Goal: Task Accomplishment & Management: Manage account settings

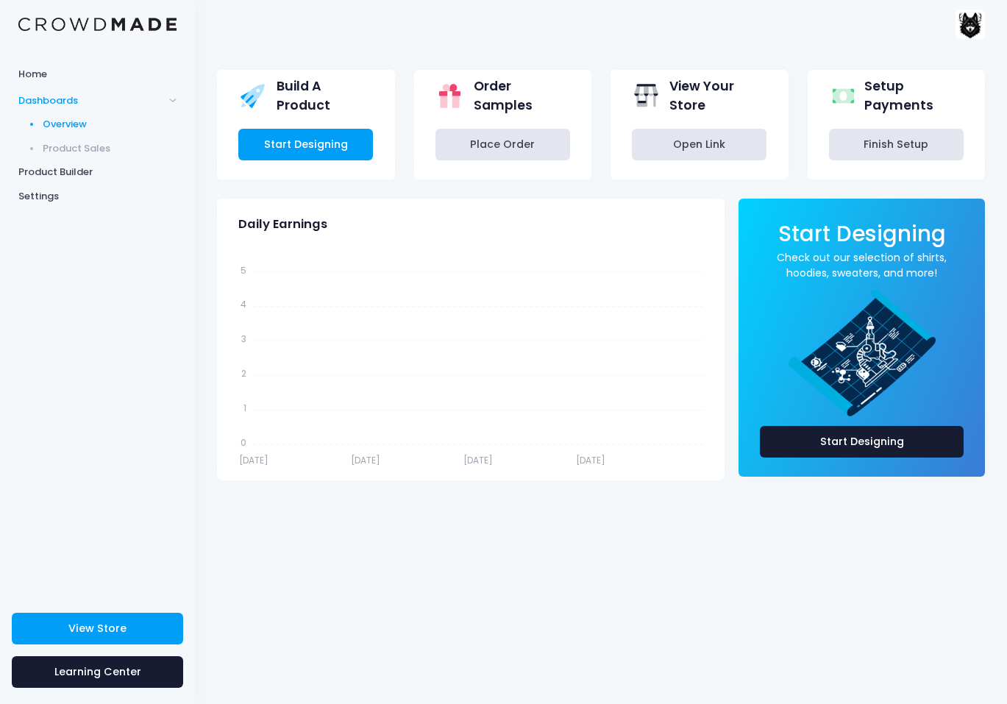
click at [961, 27] on img at bounding box center [970, 24] width 29 height 29
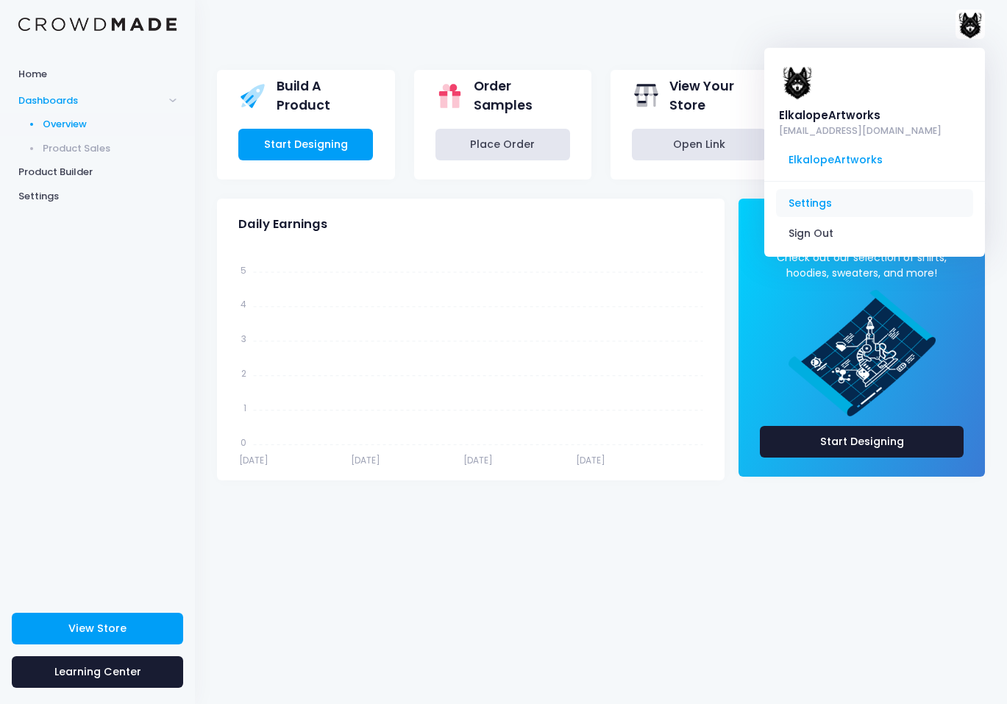
click at [817, 204] on link "Settings" at bounding box center [874, 203] width 197 height 28
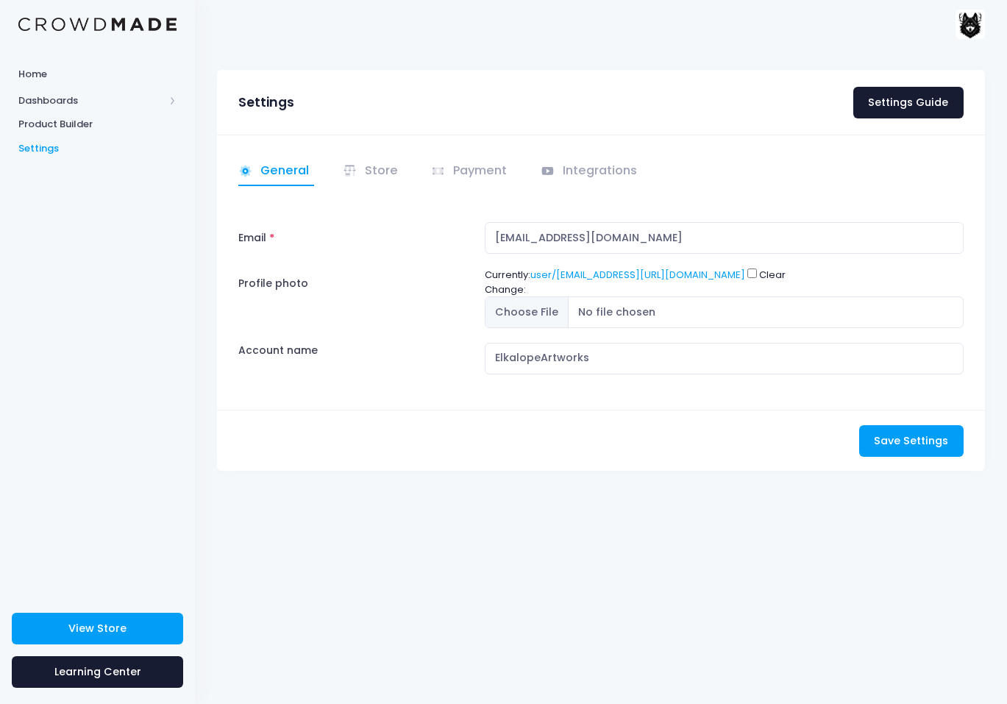
click at [925, 126] on div "Settings Settings Guide" at bounding box center [601, 102] width 768 height 65
click at [926, 109] on link "Settings Guide" at bounding box center [908, 103] width 110 height 32
drag, startPoint x: 698, startPoint y: 239, endPoint x: 470, endPoint y: 241, distance: 228.1
click at [485, 241] on input "elkalopegameworks@gmail.com" at bounding box center [724, 238] width 479 height 32
paste input "jackfaulkart"
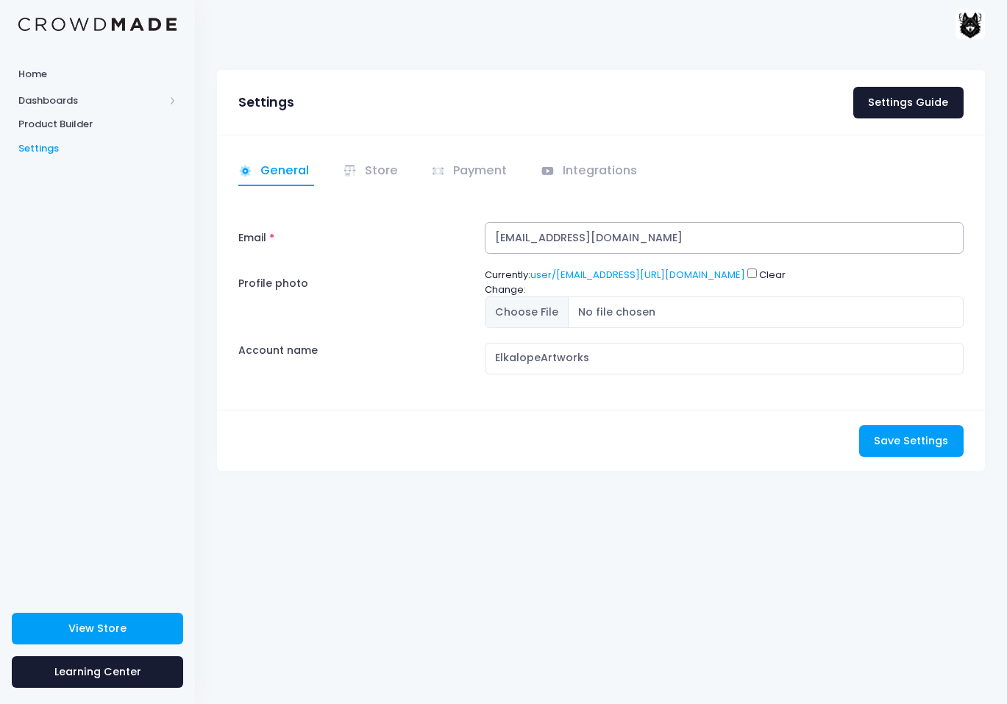
type input "[EMAIL_ADDRESS][DOMAIN_NAME]"
click at [410, 294] on label "Profile photo" at bounding box center [355, 298] width 246 height 60
click at [485, 296] on input "Profile photo" at bounding box center [724, 312] width 479 height 32
click at [747, 278] on input "Clear" at bounding box center [752, 274] width 10 height 10
checkbox input "true"
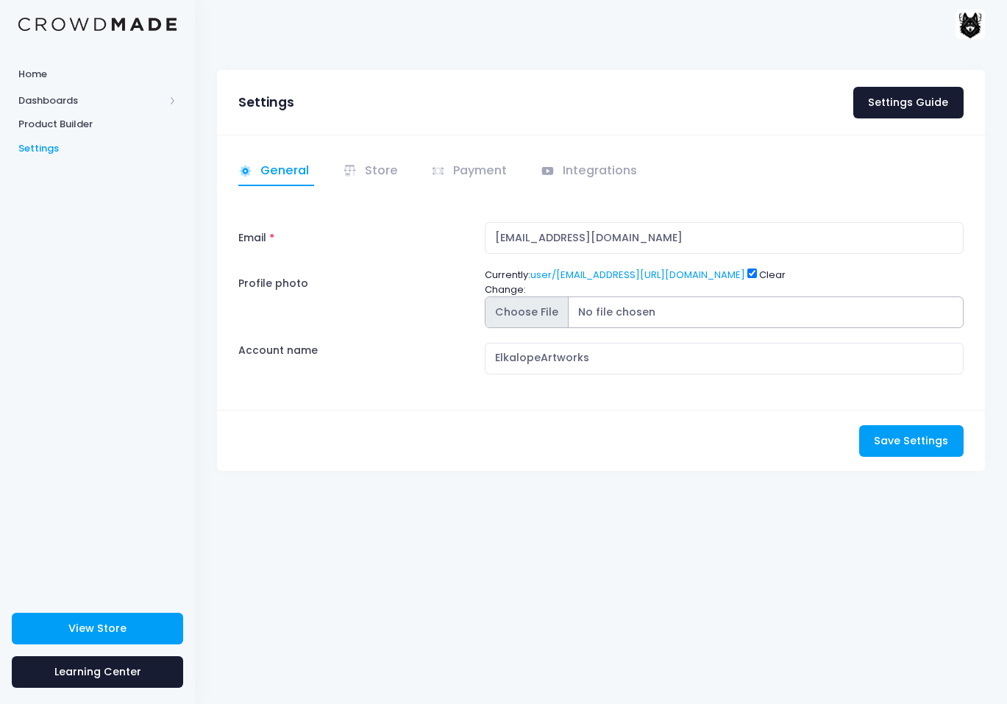
click at [504, 328] on input "Profile photo" at bounding box center [724, 312] width 479 height 32
type input "C:\fakepath\473000010_866671588771419_3535728458396646759_n - Copy.jpg"
click at [390, 374] on div "Account name" at bounding box center [355, 359] width 246 height 32
drag, startPoint x: 491, startPoint y: 390, endPoint x: 432, endPoint y: 388, distance: 58.9
click at [485, 374] on input "ElkalopeArtworks" at bounding box center [724, 359] width 479 height 32
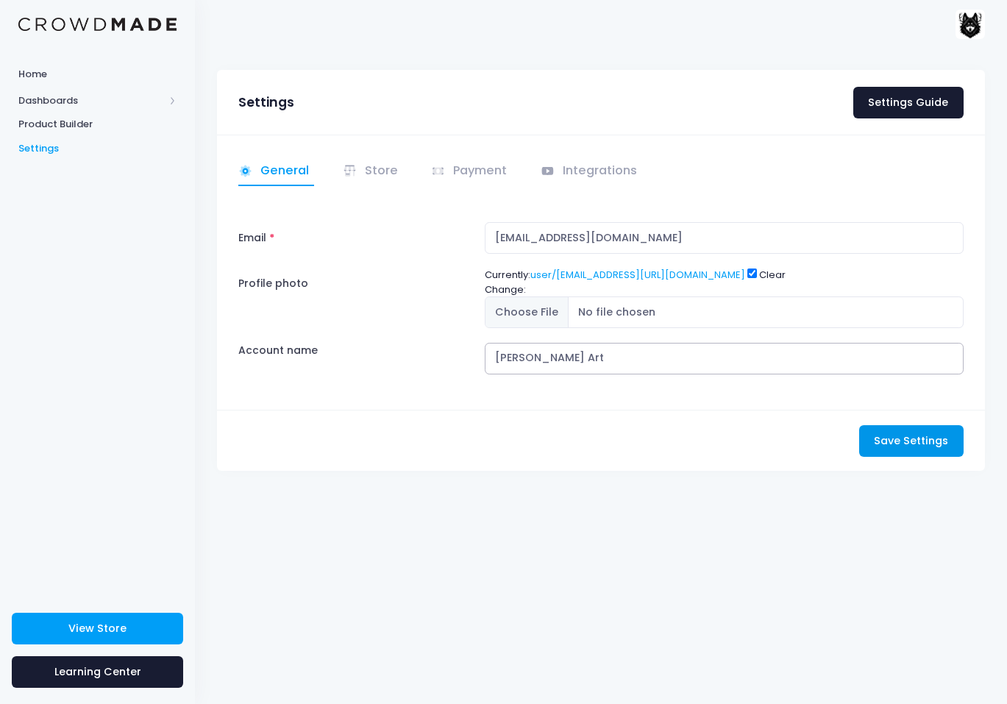
type input "Jack Faulk Art"
click at [920, 448] on span "Save Settings" at bounding box center [911, 440] width 74 height 15
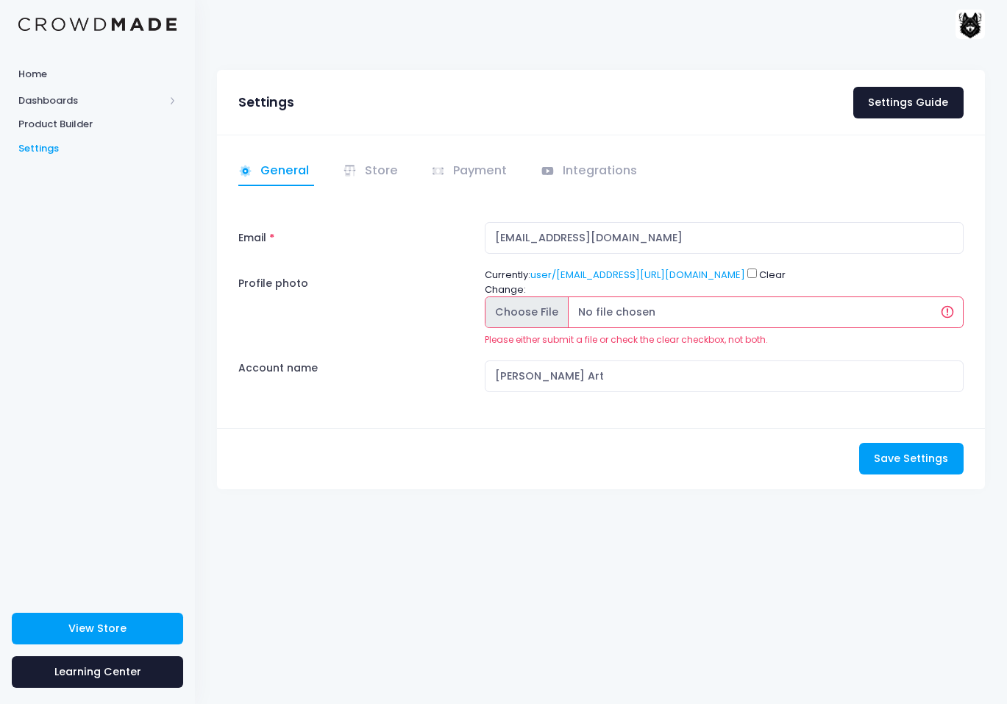
click at [508, 328] on input "Profile photo" at bounding box center [724, 312] width 479 height 32
type input "C:\fakepath\473000010_866671588771419_3535728458396646759_n - Copy.jpg"
click at [908, 466] on span "Save Settings" at bounding box center [911, 458] width 74 height 15
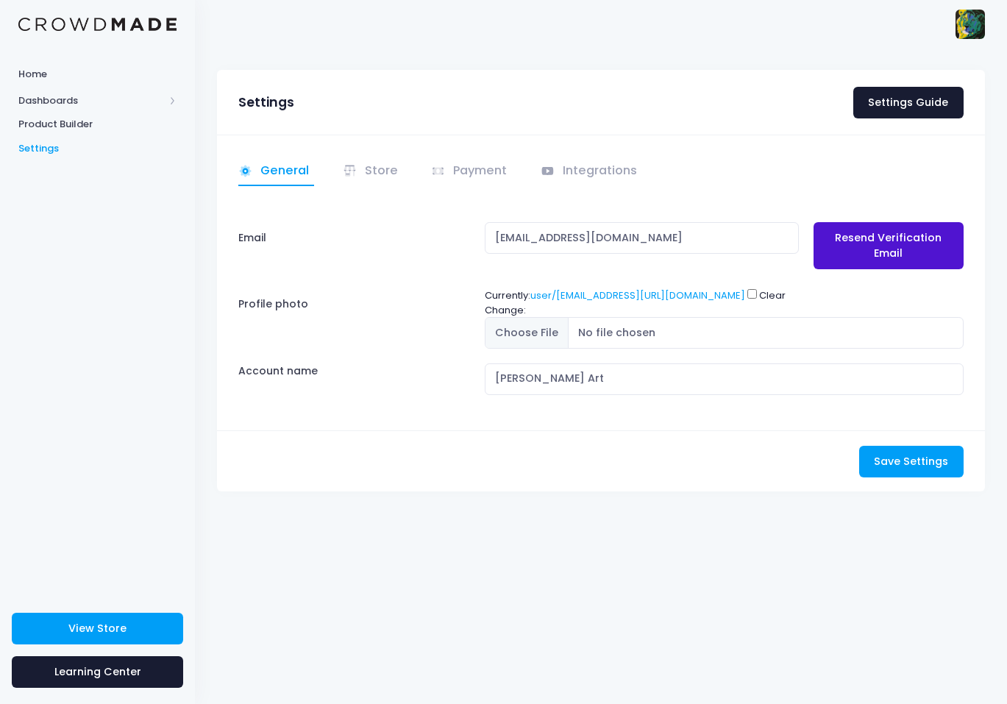
click at [916, 250] on link "Resend Verification Email" at bounding box center [889, 245] width 150 height 47
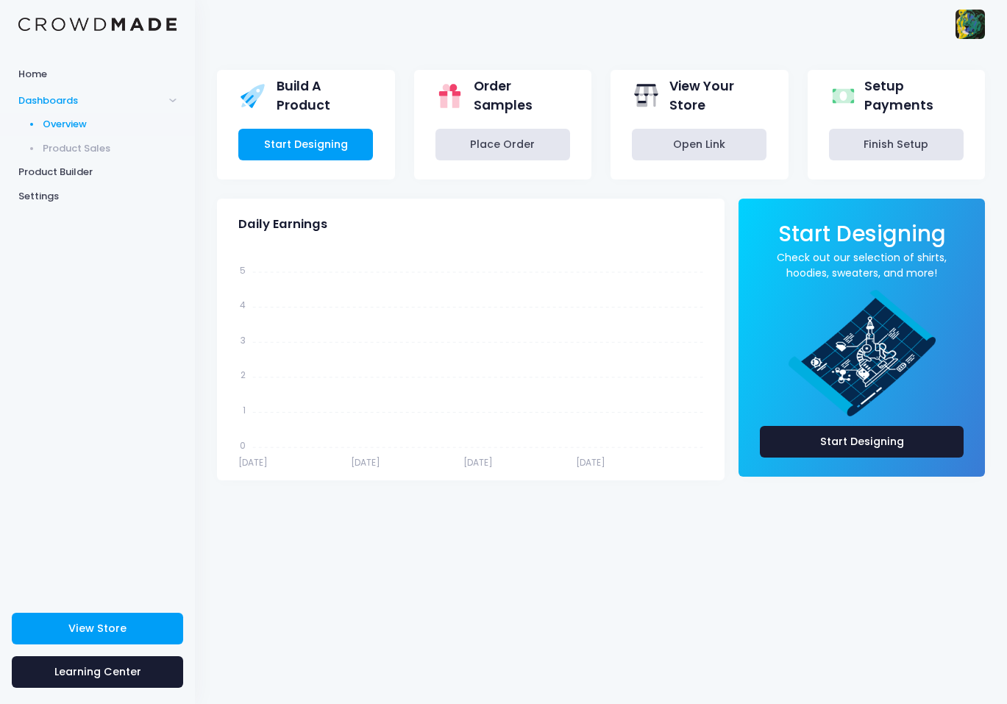
click at [975, 32] on img at bounding box center [970, 24] width 29 height 29
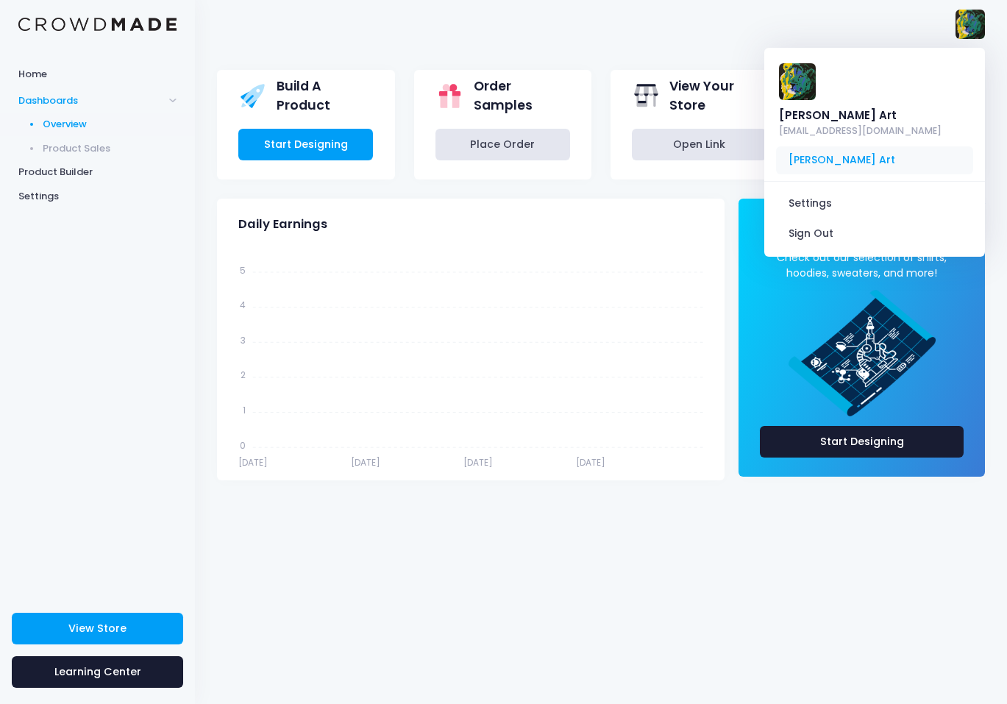
click at [847, 146] on span "[PERSON_NAME] Art" at bounding box center [874, 160] width 197 height 28
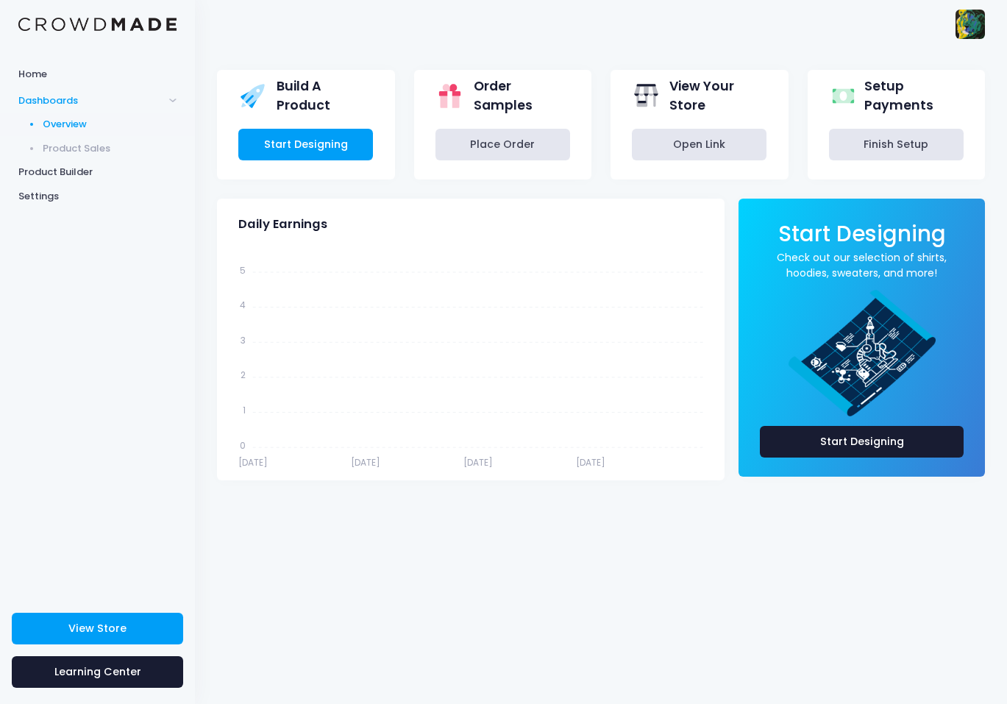
click at [957, 24] on img at bounding box center [970, 24] width 29 height 29
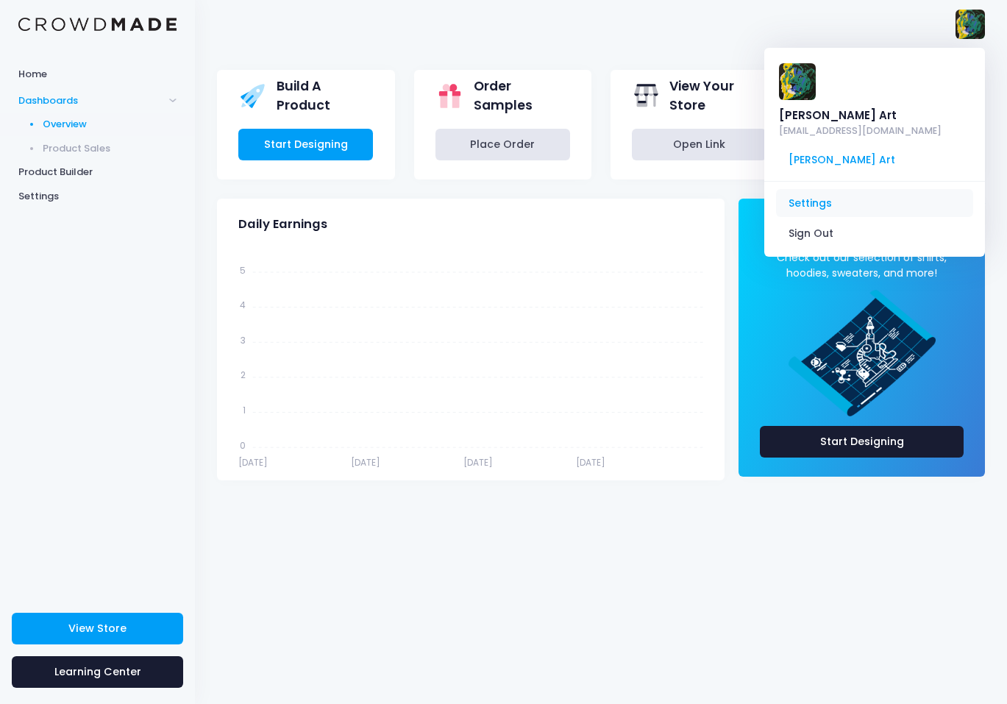
click at [810, 189] on link "Settings" at bounding box center [874, 203] width 197 height 28
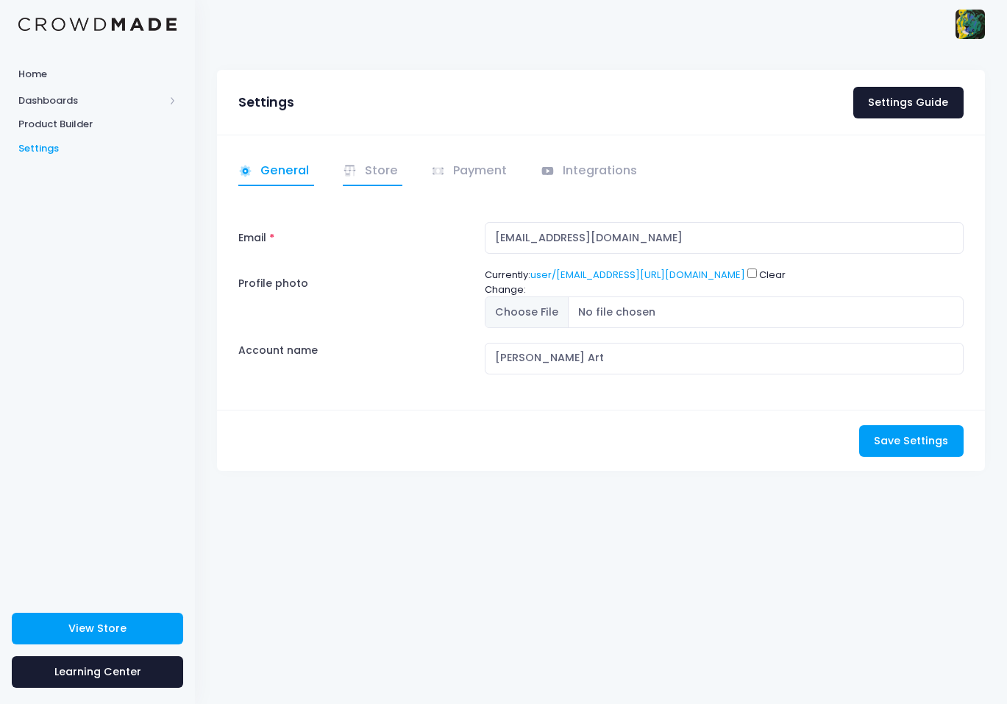
click at [354, 168] on icon at bounding box center [354, 168] width 3 height 4
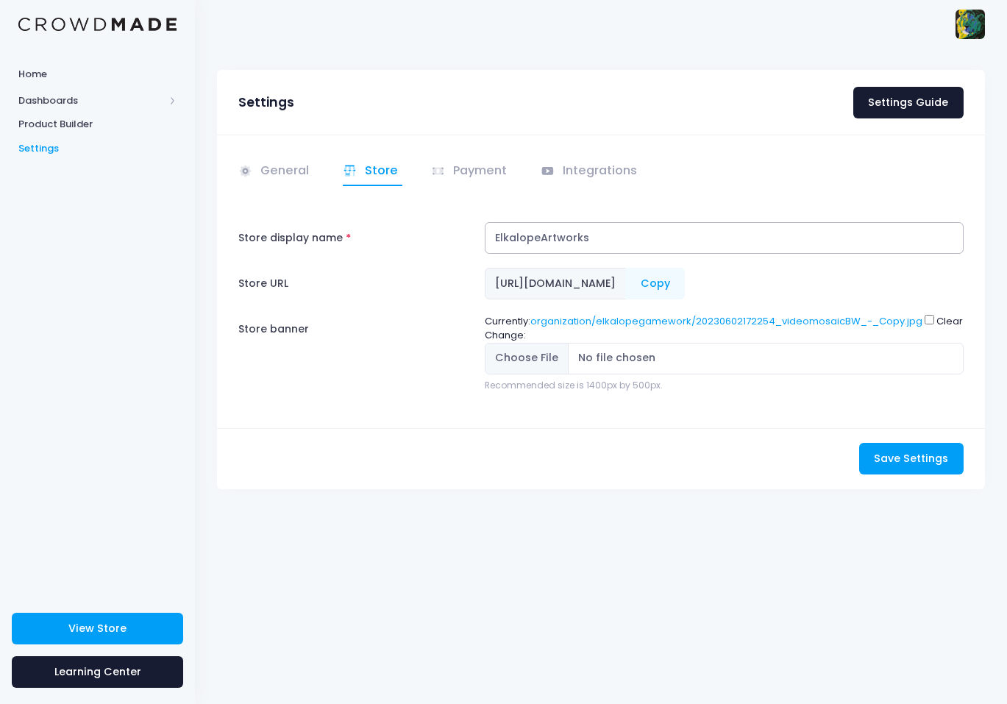
drag, startPoint x: 479, startPoint y: 243, endPoint x: 442, endPoint y: 241, distance: 36.8
click at [485, 241] on input "ElkalopeArtworks" at bounding box center [724, 238] width 479 height 32
type input "[PERSON_NAME] Art"
click at [424, 355] on label "Store banner" at bounding box center [355, 353] width 246 height 78
click at [626, 289] on span "https://crowdmade.com/collections/elkalopegamework" at bounding box center [555, 284] width 141 height 32
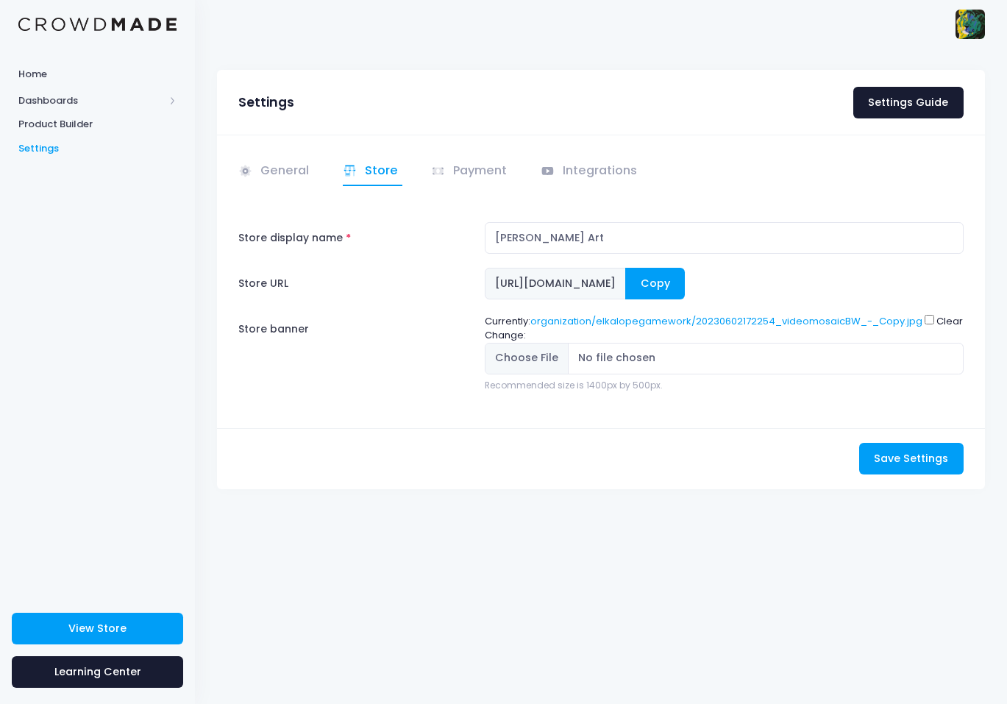
drag, startPoint x: 695, startPoint y: 288, endPoint x: 811, endPoint y: 287, distance: 116.2
click at [811, 287] on div "https://crowdmade.com/collections/elkalopegamework Copy" at bounding box center [724, 284] width 479 height 32
drag, startPoint x: 633, startPoint y: 285, endPoint x: 802, endPoint y: 280, distance: 168.5
click at [626, 280] on span "https://crowdmade.com/collections/elkalopegamework" at bounding box center [555, 284] width 141 height 32
click at [407, 294] on label "Store URL" at bounding box center [355, 284] width 246 height 32
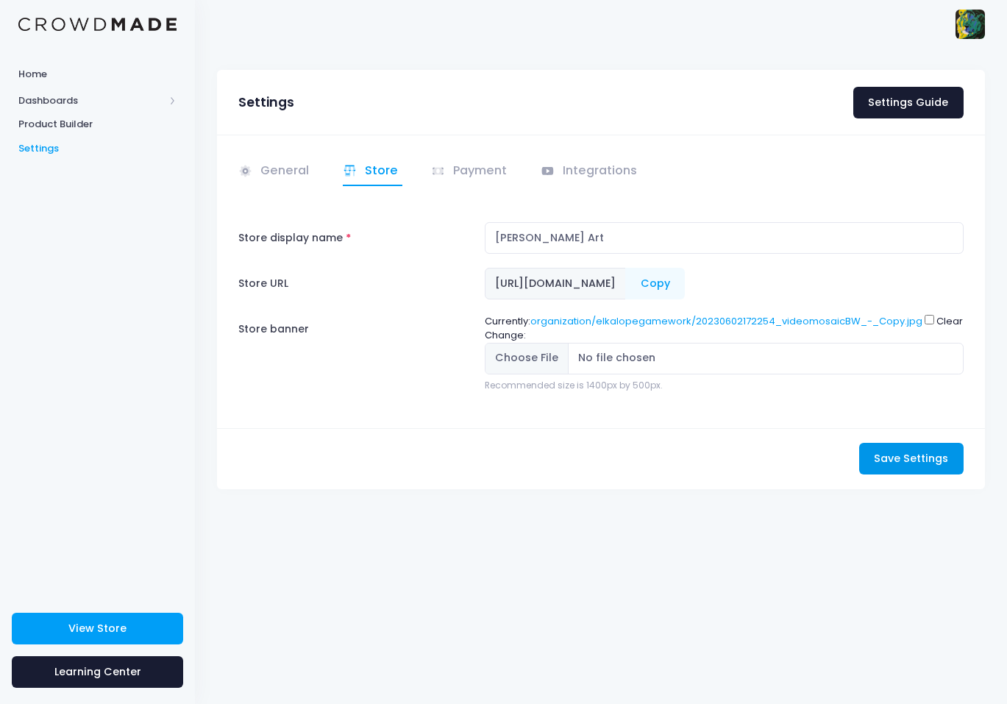
click at [891, 456] on span "Save Settings" at bounding box center [911, 458] width 74 height 15
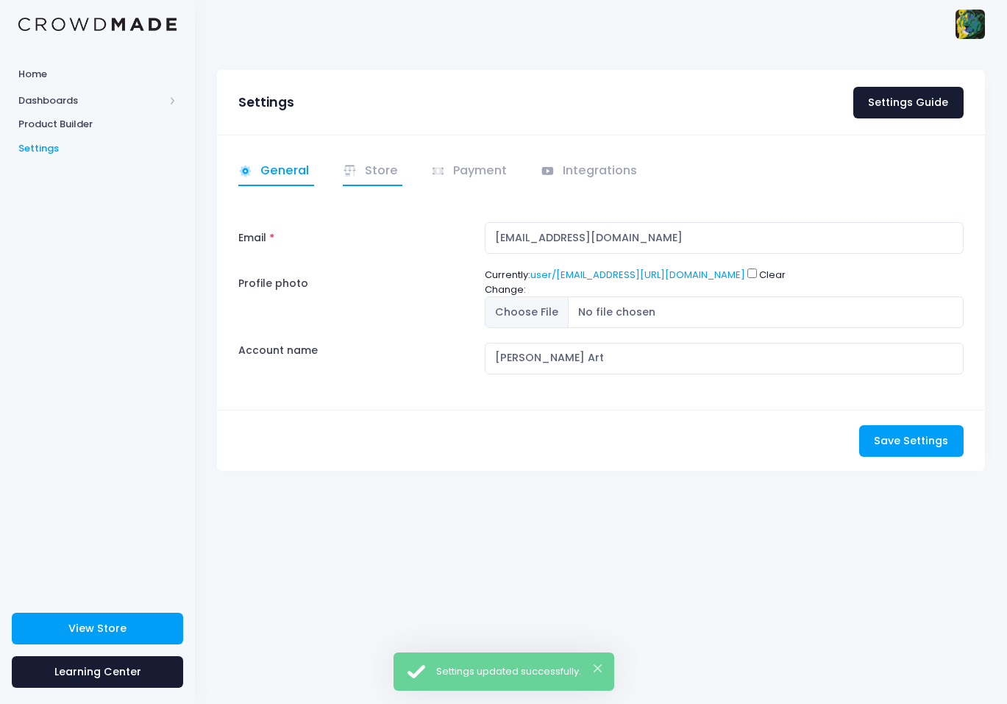
click at [363, 173] on link "Store" at bounding box center [373, 171] width 60 height 29
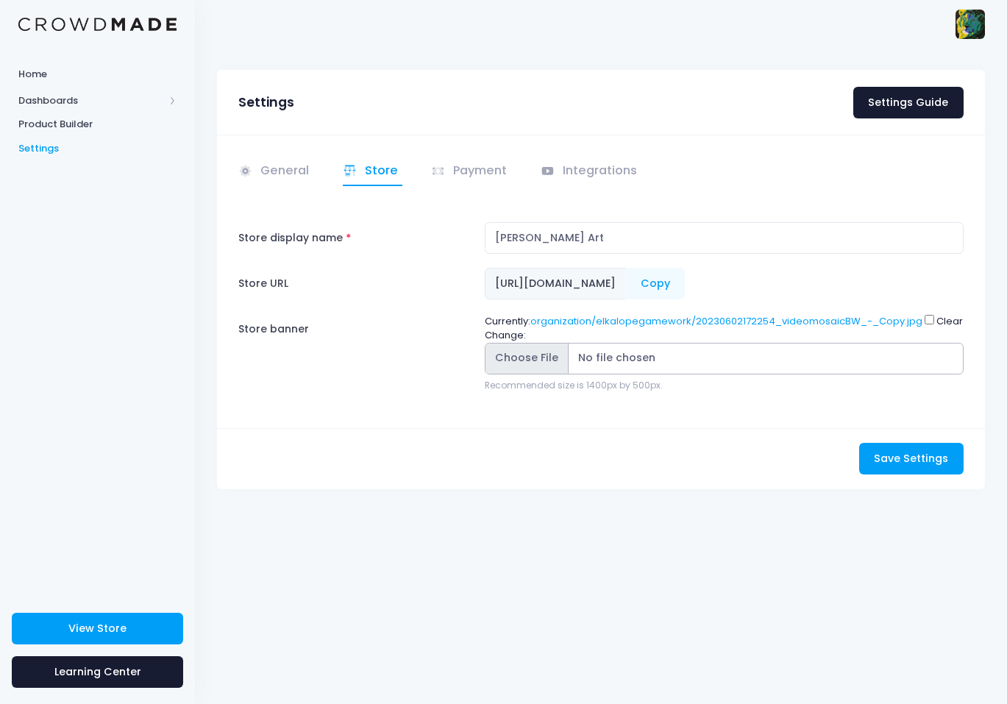
click at [519, 360] on input "Store banner" at bounding box center [724, 359] width 479 height 32
type input "C:\fakepath\472917798_1137386824400477_3955949400204184176_n - Copy.jpg"
click at [889, 456] on span "Save Settings" at bounding box center [911, 458] width 74 height 15
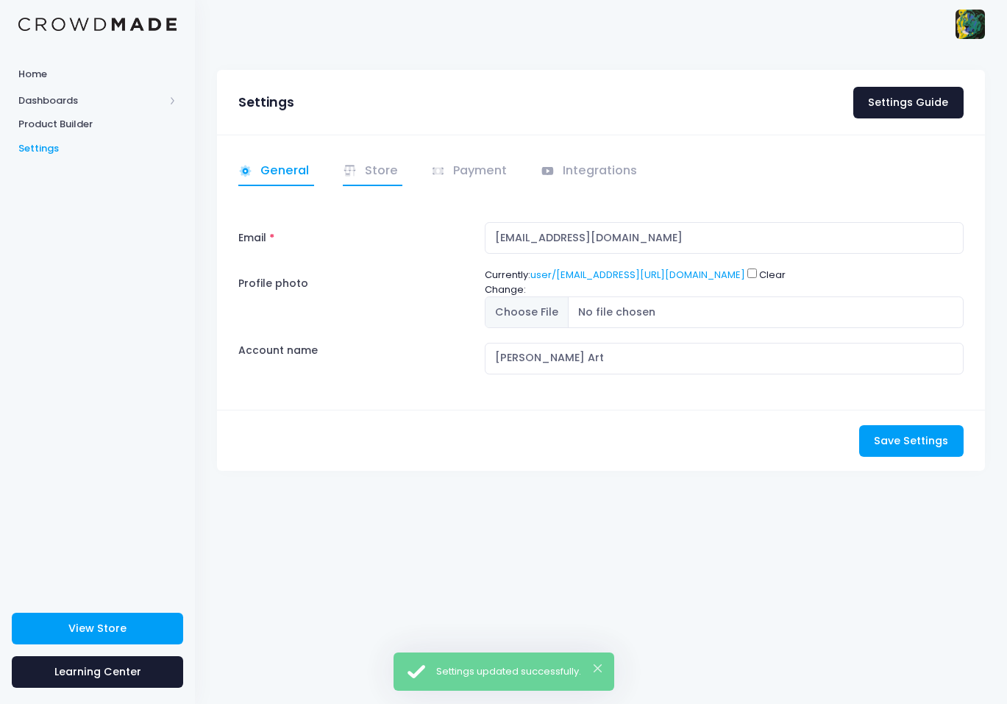
click at [366, 168] on link "Store" at bounding box center [373, 171] width 60 height 29
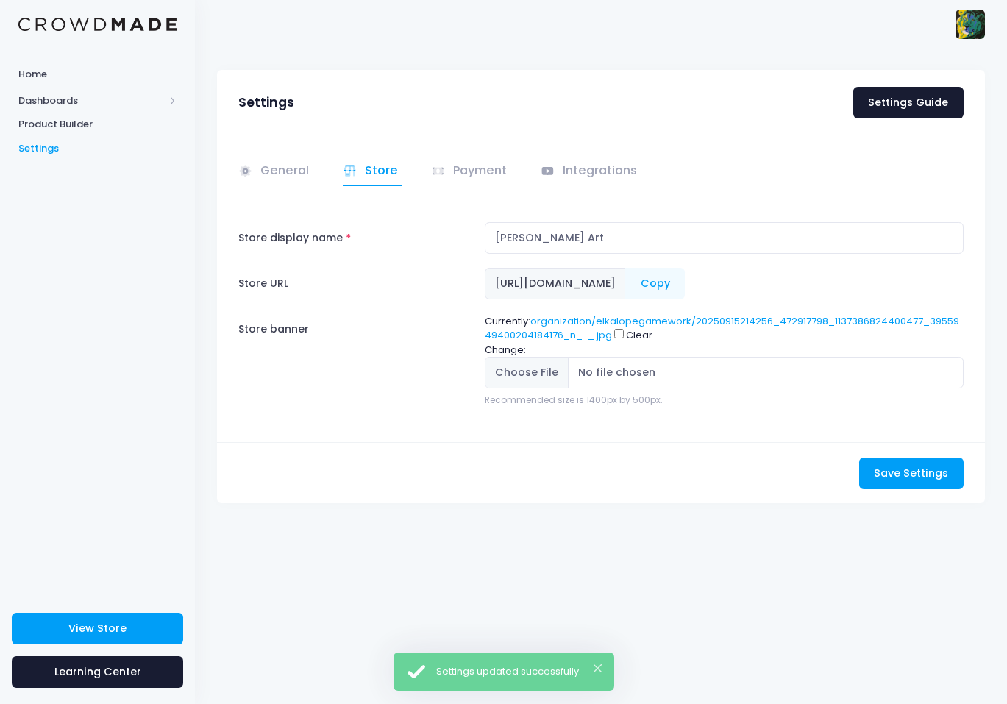
click at [626, 288] on span "[URL][DOMAIN_NAME]" at bounding box center [555, 284] width 141 height 32
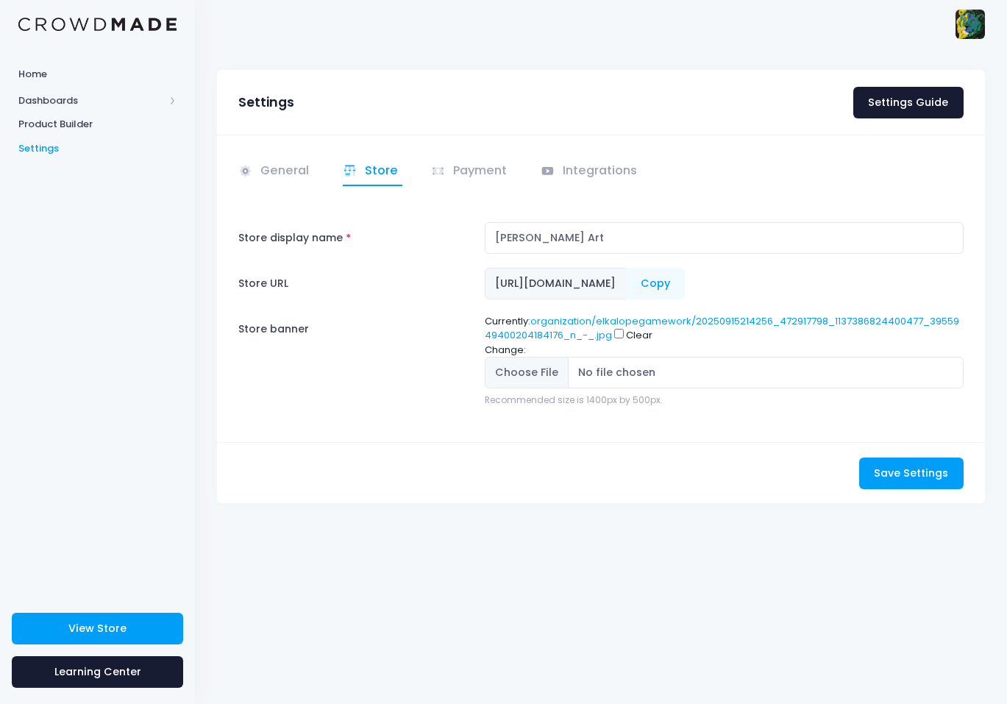
drag, startPoint x: 764, startPoint y: 288, endPoint x: 710, endPoint y: 289, distance: 53.7
click at [626, 289] on span "[URL][DOMAIN_NAME]" at bounding box center [555, 284] width 141 height 32
drag, startPoint x: 696, startPoint y: 289, endPoint x: 821, endPoint y: 293, distance: 125.1
click at [821, 293] on div "[URL][DOMAIN_NAME] Copy" at bounding box center [724, 284] width 479 height 32
click at [427, 317] on label "Store banner" at bounding box center [355, 360] width 246 height 93
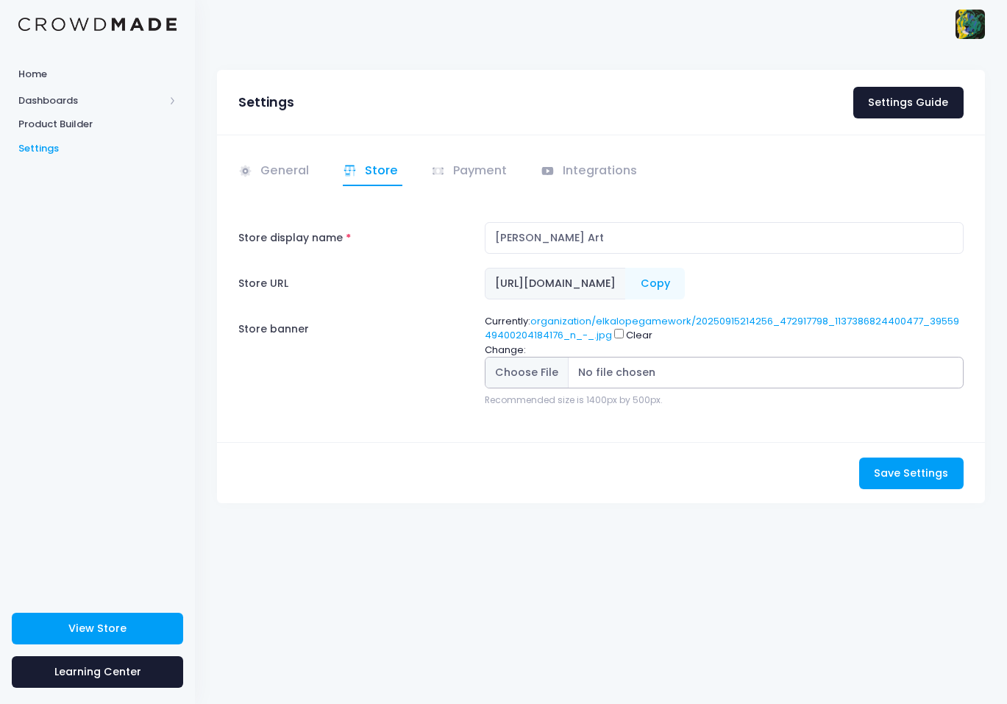
click at [485, 357] on input "Store banner" at bounding box center [724, 373] width 479 height 32
drag, startPoint x: 683, startPoint y: 147, endPoint x: 583, endPoint y: 141, distance: 101.0
click at [683, 147] on div "General Store" at bounding box center [601, 289] width 768 height 308
click at [445, 170] on span at bounding box center [440, 170] width 18 height 17
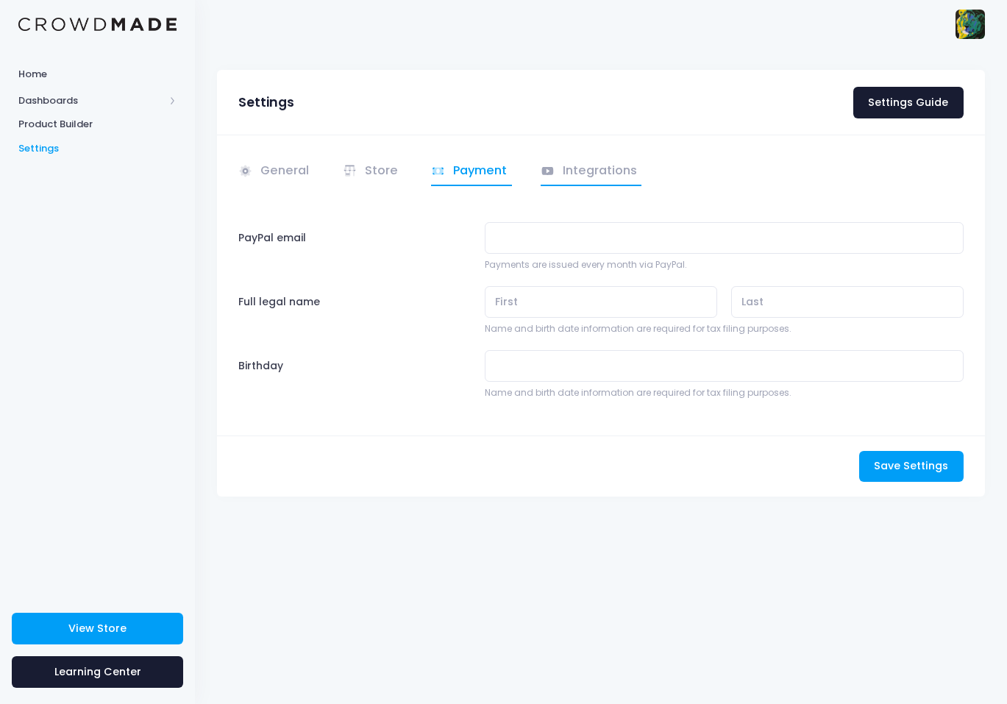
click at [592, 177] on link "Integrations" at bounding box center [592, 171] width 102 height 29
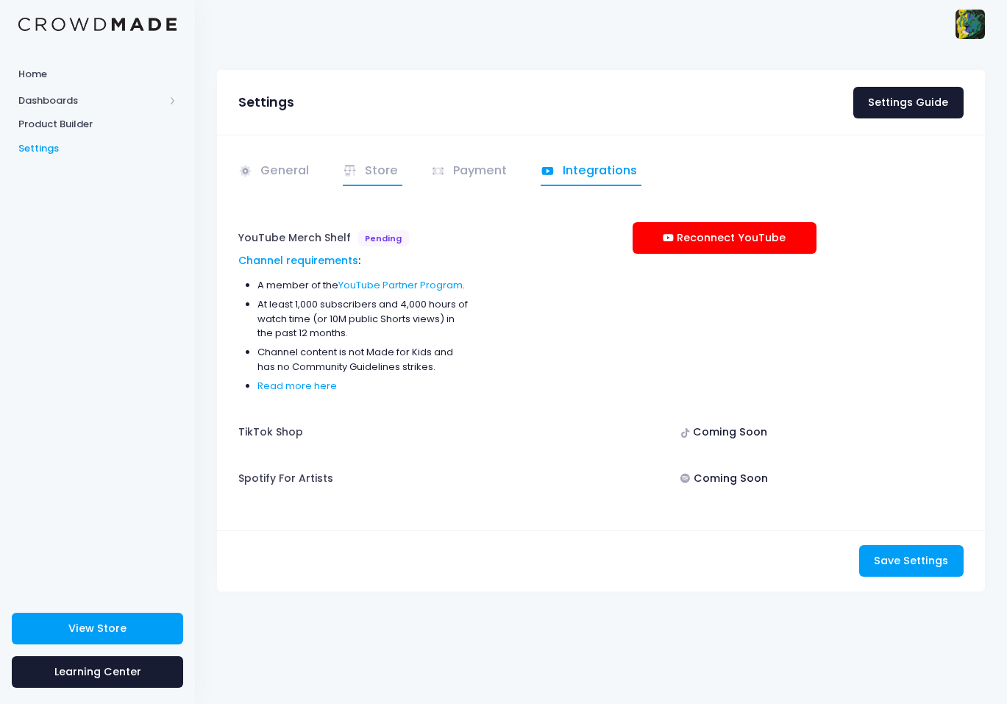
click at [391, 175] on link "Store" at bounding box center [373, 171] width 60 height 29
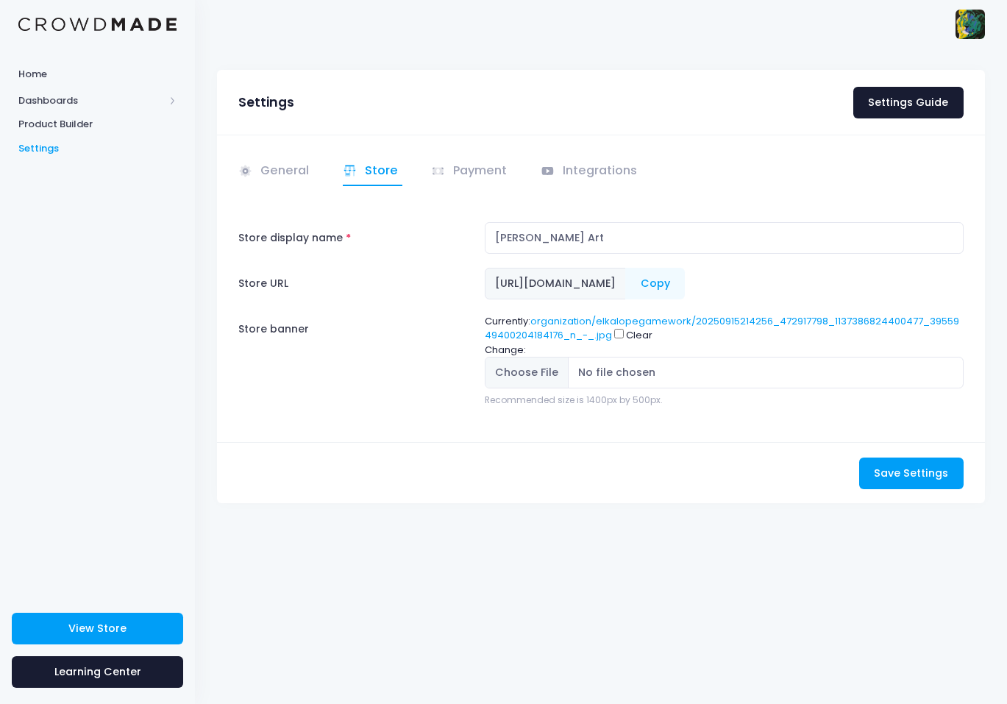
click at [380, 332] on label "Store banner" at bounding box center [355, 360] width 246 height 93
click at [485, 357] on input "Store banner" at bounding box center [724, 373] width 479 height 32
click at [274, 170] on link "General" at bounding box center [276, 171] width 76 height 29
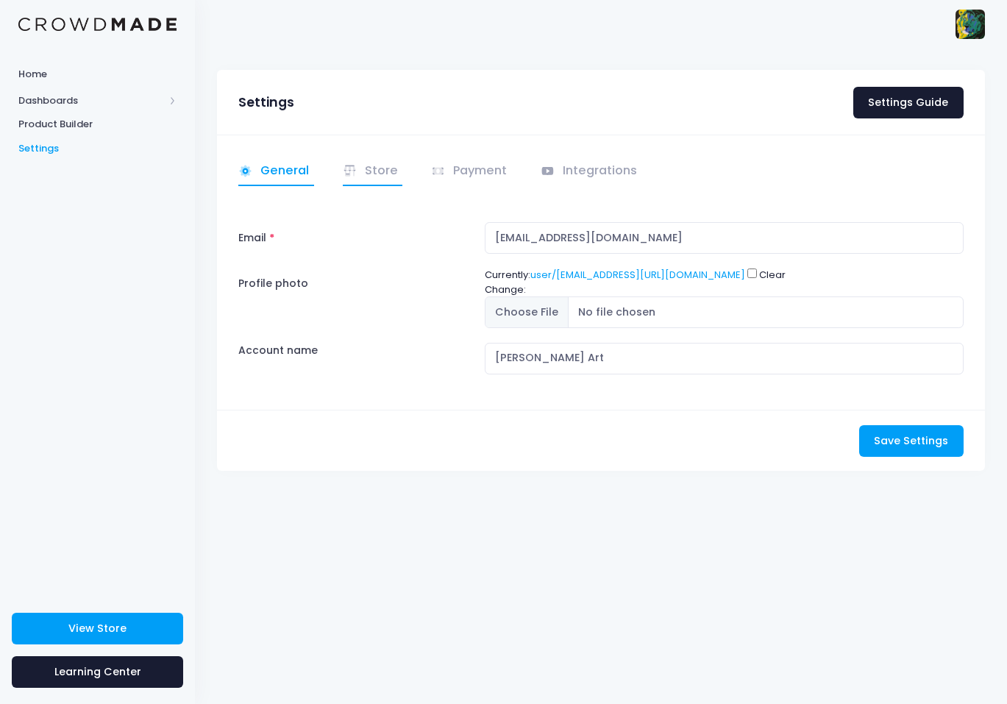
click at [353, 170] on icon at bounding box center [354, 168] width 3 height 4
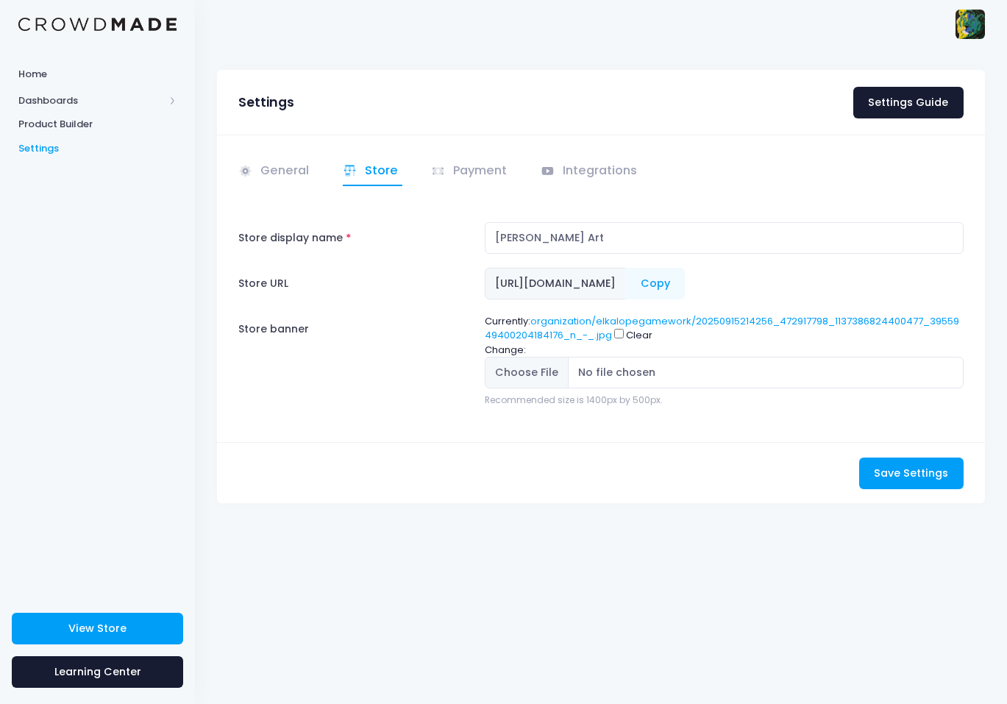
click at [626, 287] on span "https://crowdmade.com/collections/elkalopegamework" at bounding box center [555, 284] width 141 height 32
drag, startPoint x: 720, startPoint y: 282, endPoint x: 750, endPoint y: 286, distance: 30.4
click at [626, 286] on span "https://crowdmade.com/collections/elkalopegamework" at bounding box center [555, 284] width 141 height 32
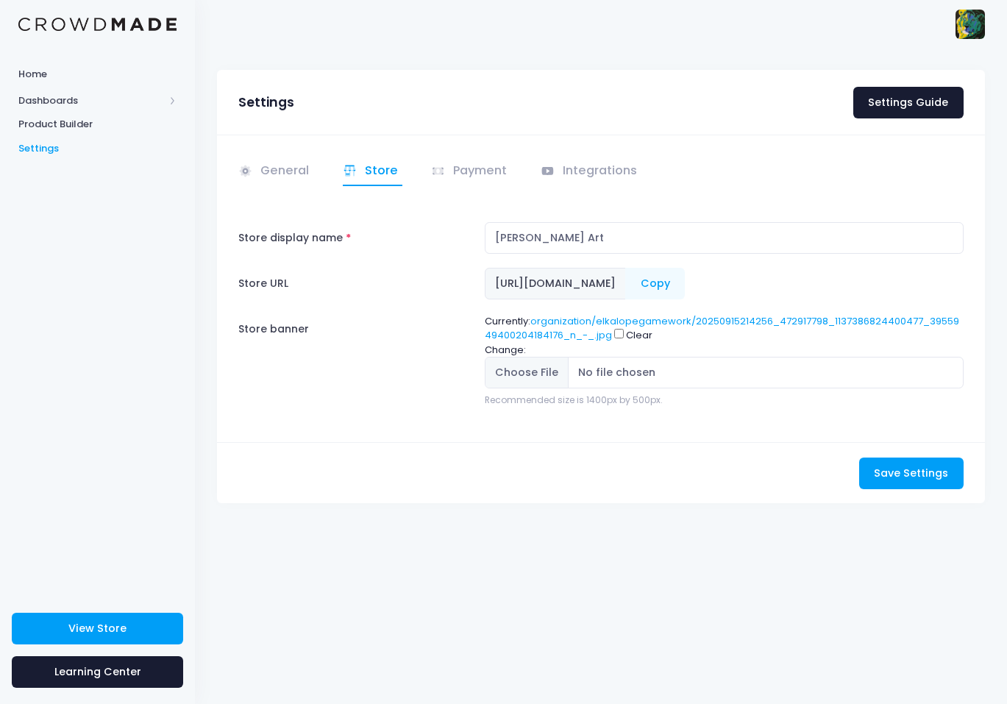
click at [263, 284] on label "Store URL" at bounding box center [355, 284] width 246 height 32
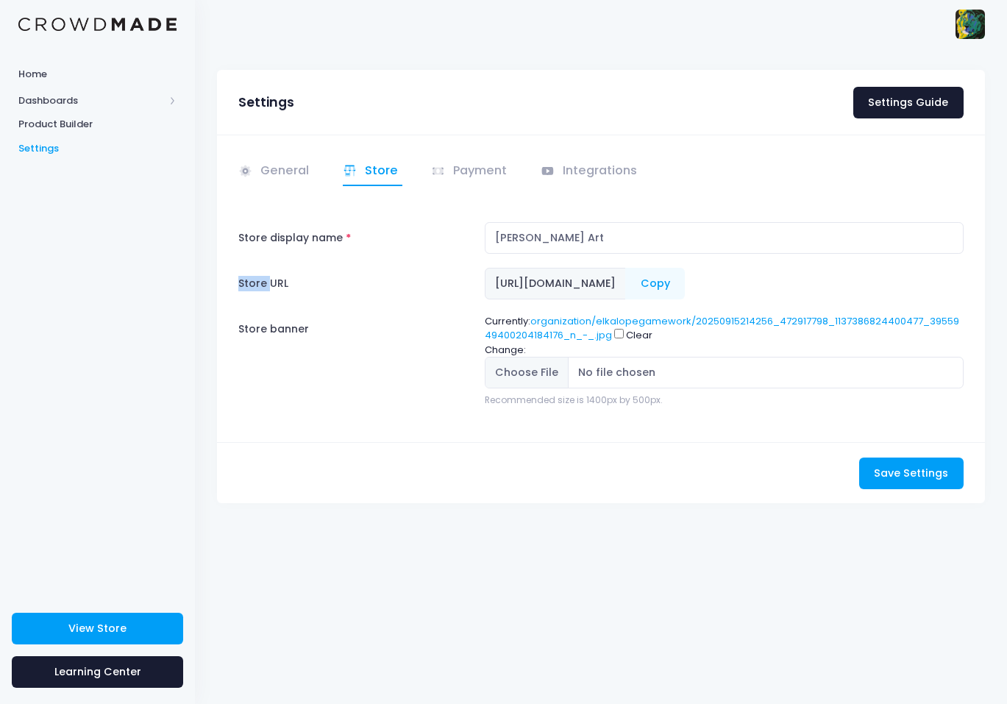
click at [263, 284] on label "Store URL" at bounding box center [355, 284] width 246 height 32
click at [481, 307] on div "Store display name Jack Faulk Art Store URL https://crowdmade.com/collections/e…" at bounding box center [600, 314] width 725 height 185
click at [956, 29] on img at bounding box center [970, 24] width 29 height 29
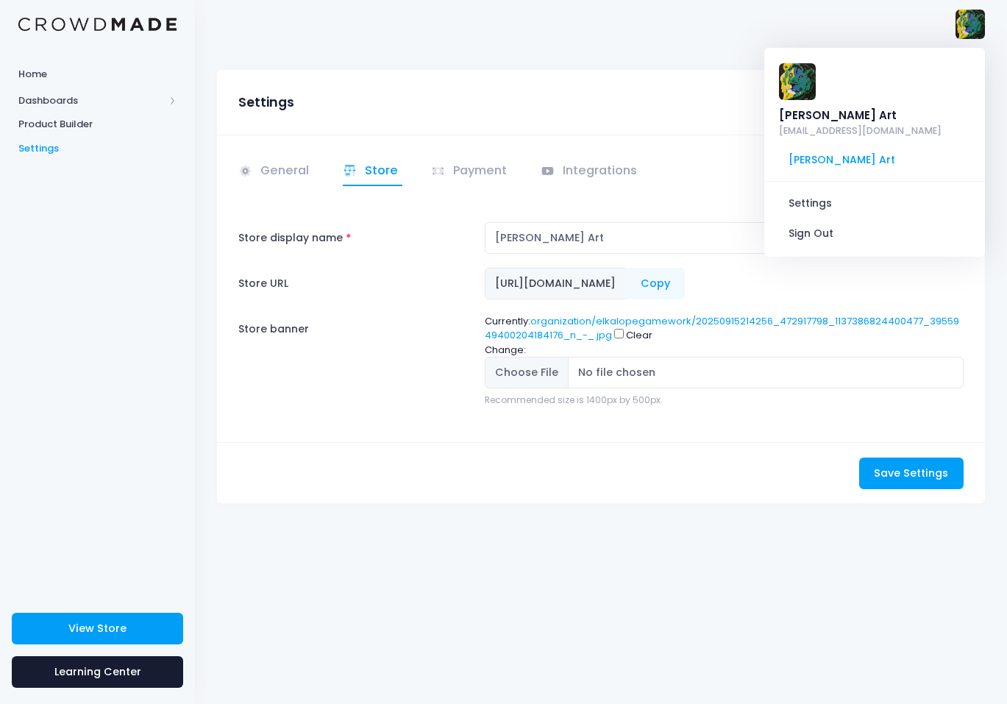
click at [970, 28] on img at bounding box center [970, 24] width 29 height 29
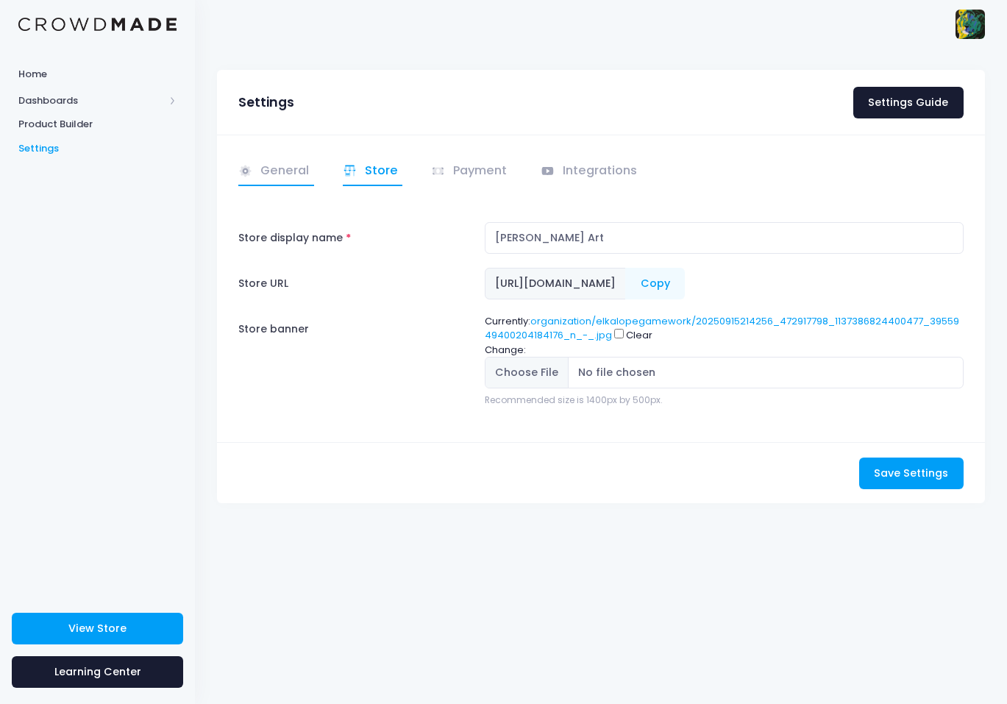
click at [296, 178] on link "General" at bounding box center [276, 171] width 76 height 29
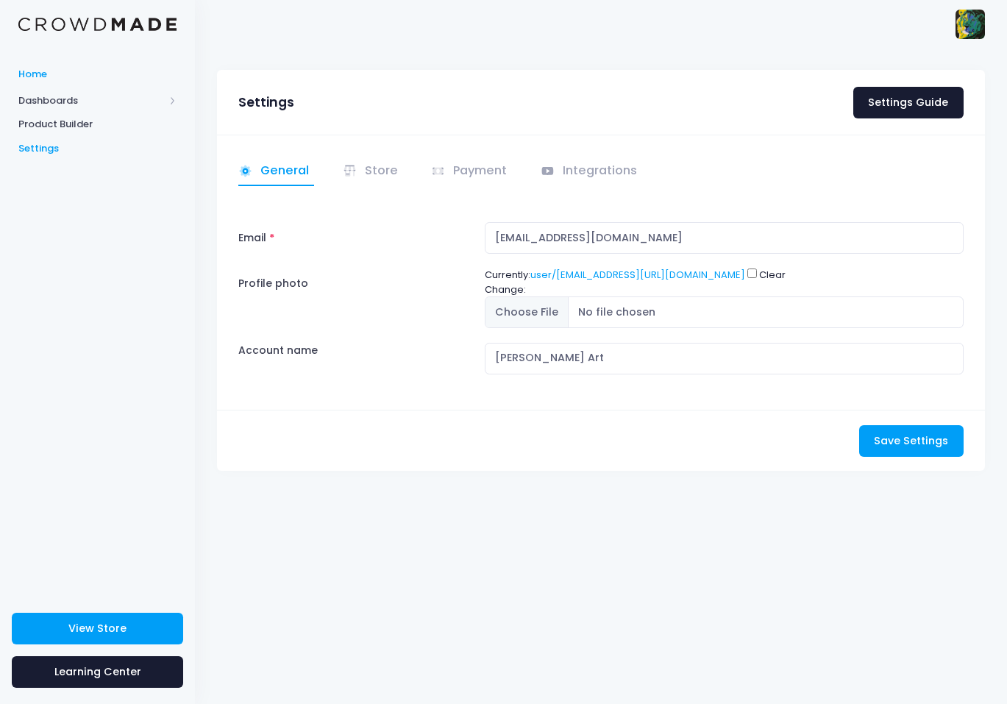
click at [42, 79] on span "Home" at bounding box center [97, 74] width 158 height 15
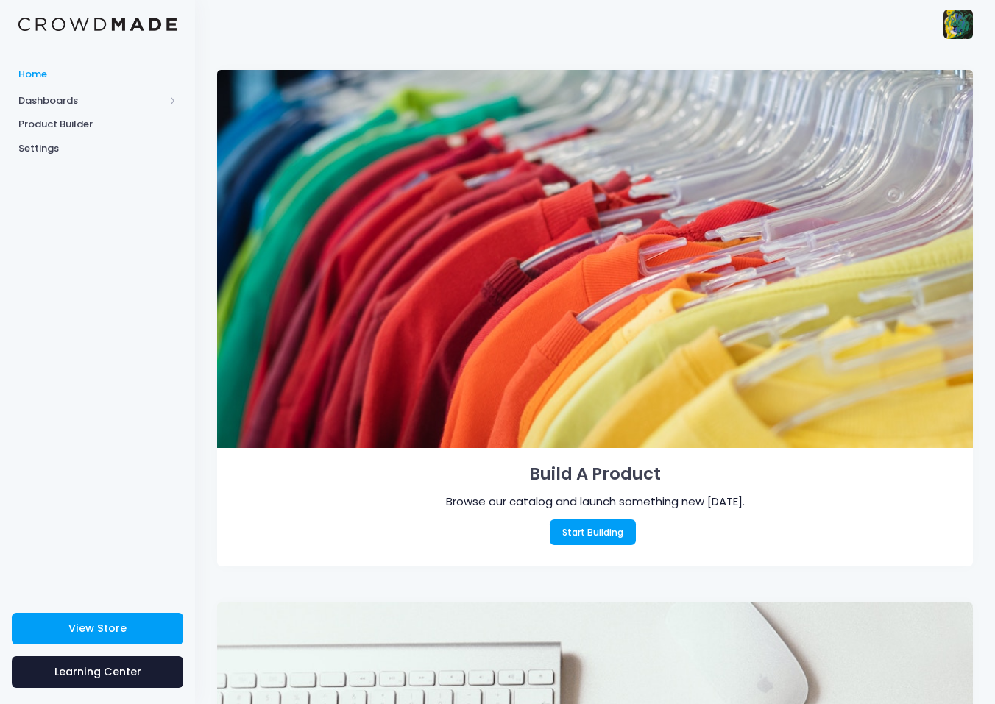
click at [941, 25] on div "[PERSON_NAME] Art [EMAIL_ADDRESS][DOMAIN_NAME] [PERSON_NAME] Art Settings Sign …" at bounding box center [948, 24] width 49 height 48
click at [950, 25] on img at bounding box center [957, 24] width 29 height 29
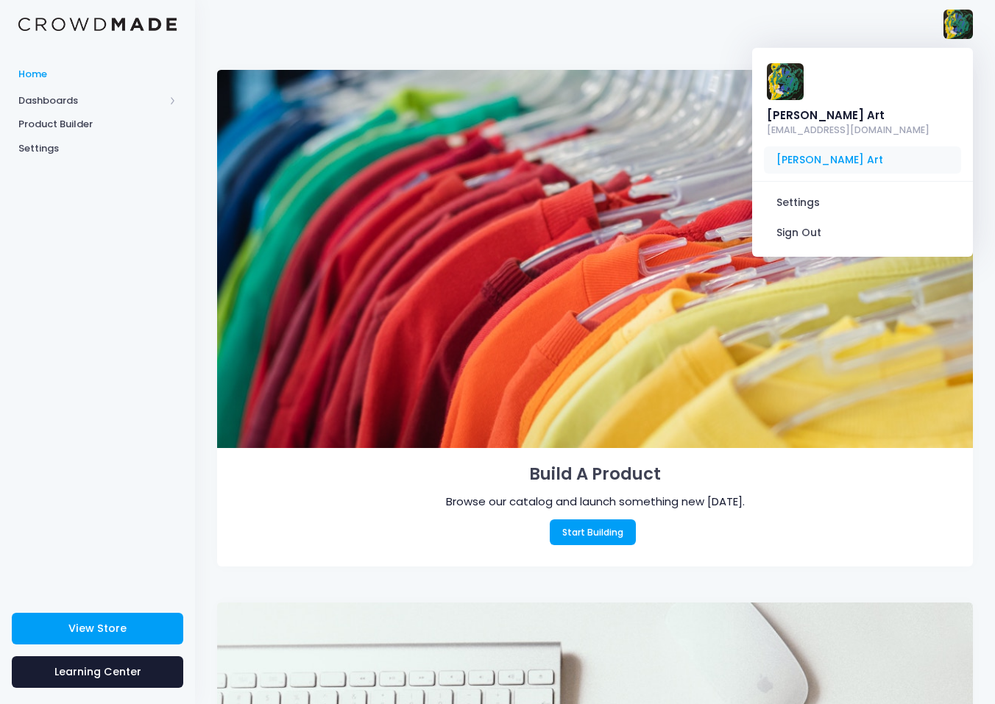
click at [828, 146] on span "[PERSON_NAME] Art" at bounding box center [862, 160] width 197 height 28
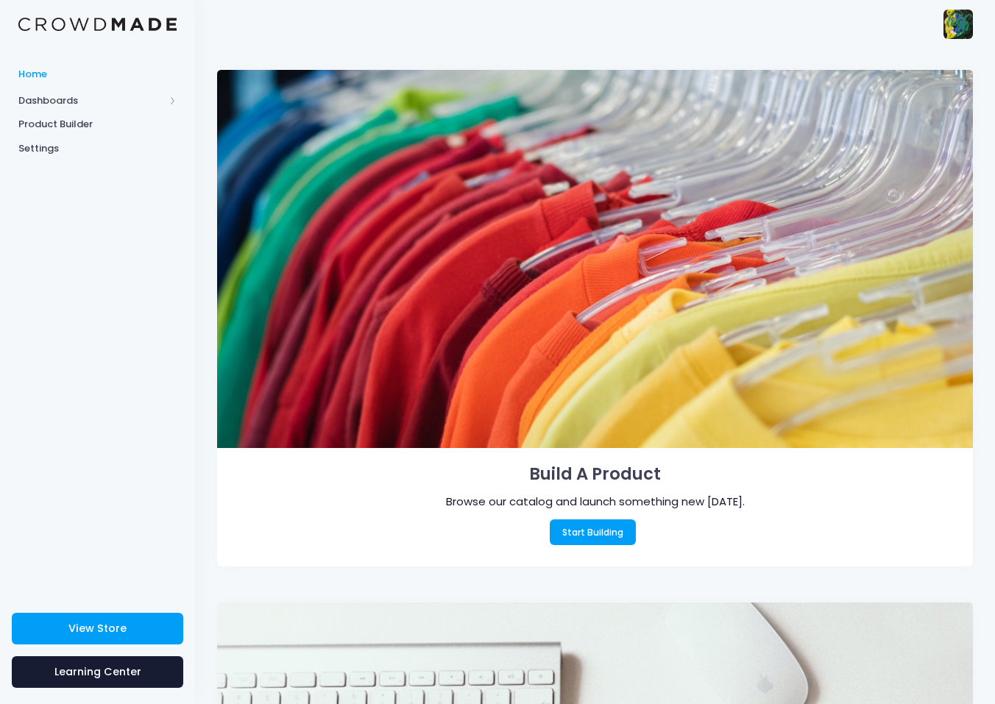
click at [953, 24] on img at bounding box center [957, 24] width 29 height 29
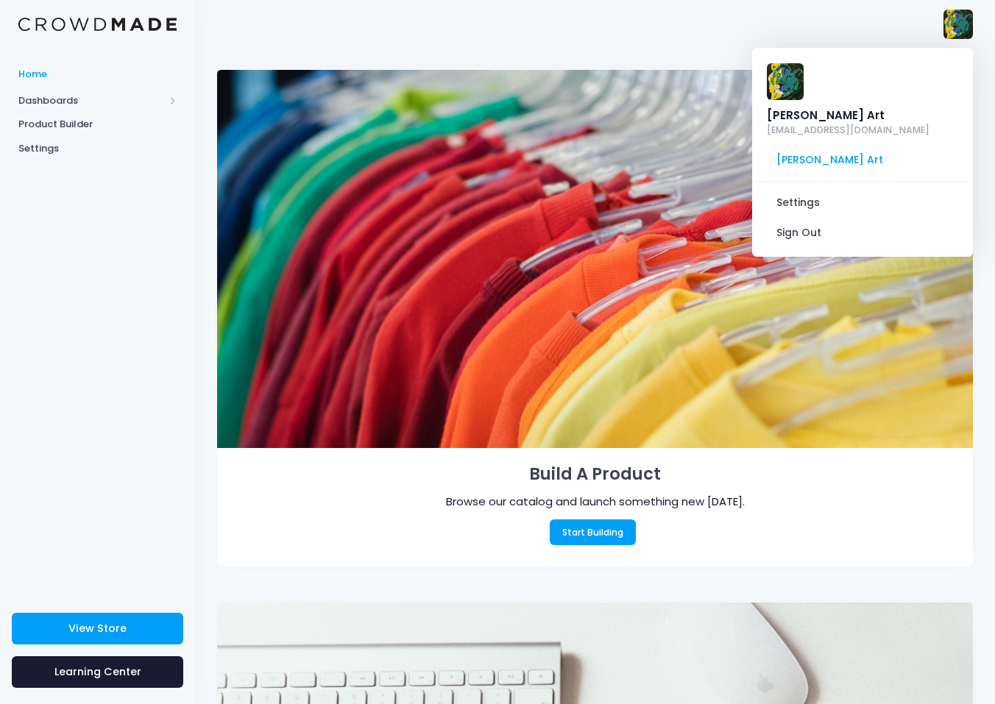
click at [863, 107] on div "[PERSON_NAME] Art" at bounding box center [848, 115] width 163 height 16
click at [783, 82] on img at bounding box center [785, 81] width 37 height 37
click at [620, 8] on div "[PERSON_NAME] Art [EMAIL_ADDRESS][DOMAIN_NAME] [PERSON_NAME] Art Settings Sign …" at bounding box center [595, 24] width 756 height 48
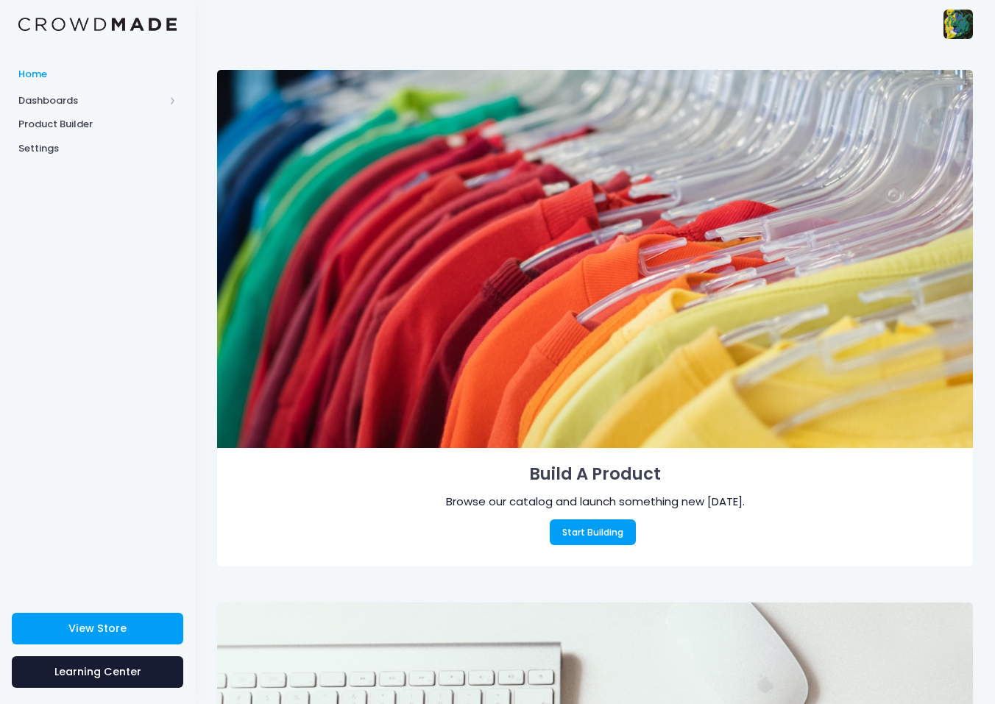
click at [940, 21] on div "[PERSON_NAME] Art [EMAIL_ADDRESS][DOMAIN_NAME] [PERSON_NAME] Art Settings Sign …" at bounding box center [948, 24] width 49 height 48
click at [953, 25] on img at bounding box center [957, 24] width 29 height 29
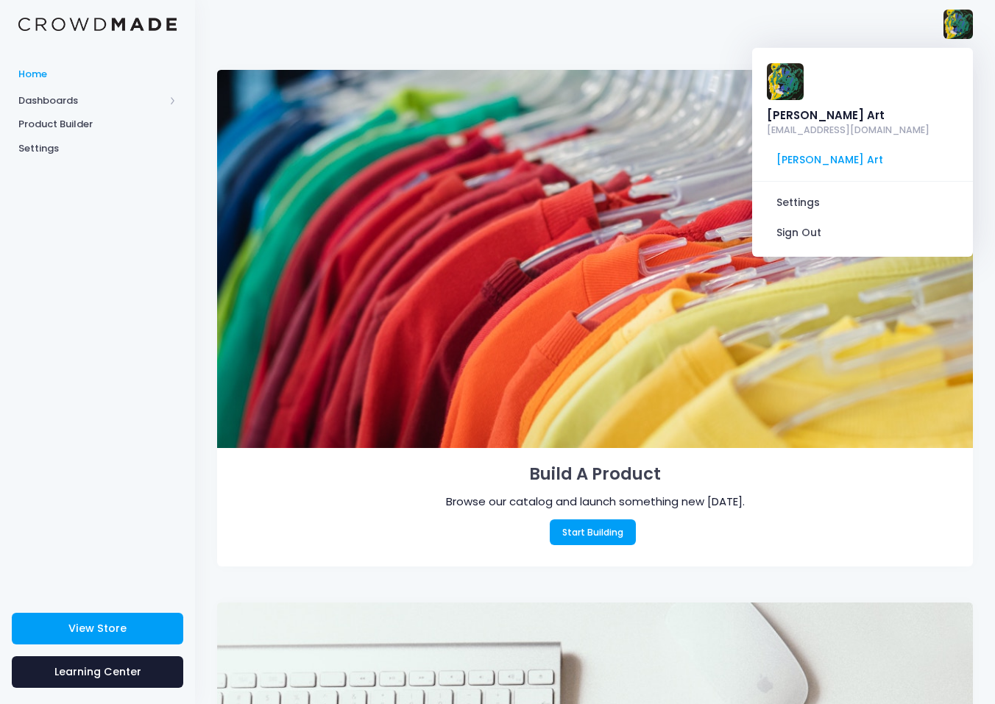
click at [953, 26] on img at bounding box center [957, 24] width 29 height 29
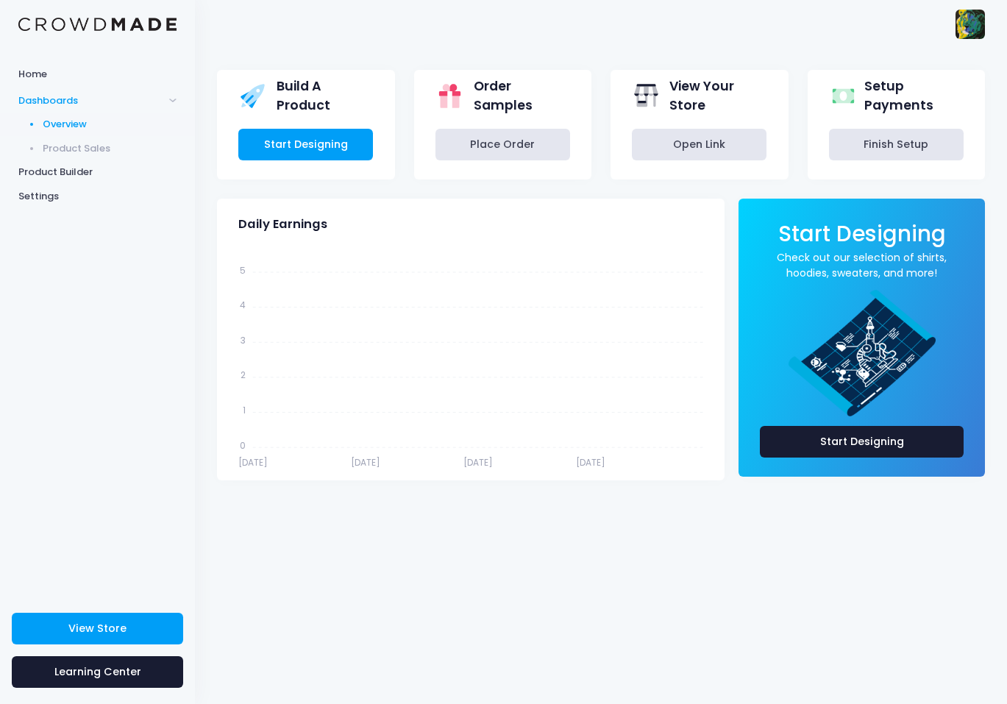
click at [967, 24] on img at bounding box center [970, 24] width 29 height 29
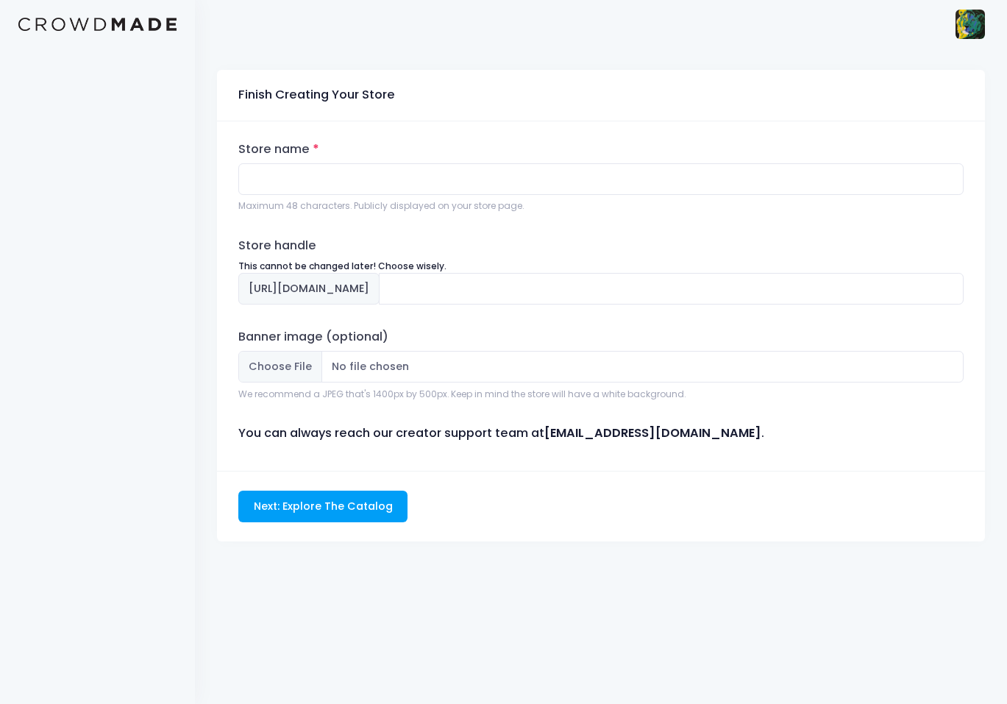
click at [124, 179] on div at bounding box center [97, 352] width 195 height 704
click at [296, 193] on input "Store name" at bounding box center [600, 179] width 725 height 32
click at [347, 286] on span "[URL][DOMAIN_NAME]" at bounding box center [308, 289] width 141 height 32
click at [534, 292] on input "text" at bounding box center [671, 289] width 585 height 32
click at [280, 182] on input "Store name" at bounding box center [600, 179] width 725 height 32
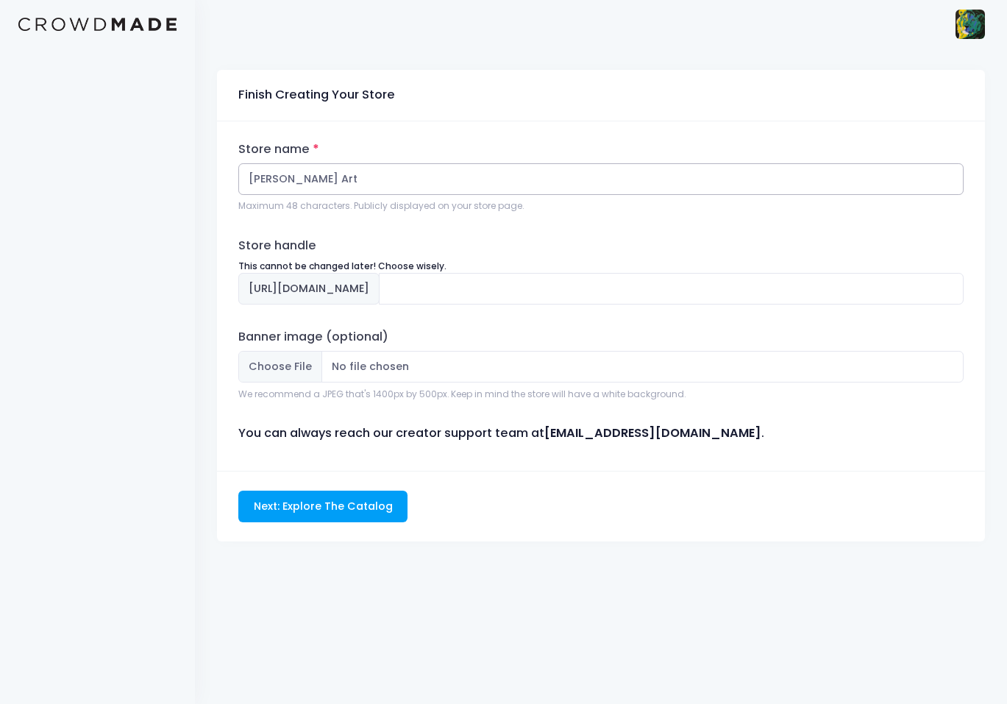
type input "[PERSON_NAME] Art"
type input "[PERSON_NAME]-art"
click at [157, 243] on div at bounding box center [97, 352] width 195 height 704
drag, startPoint x: 203, startPoint y: 179, endPoint x: 136, endPoint y: 179, distance: 66.9
click at [238, 179] on input "Jack Faulk Art" at bounding box center [600, 179] width 725 height 32
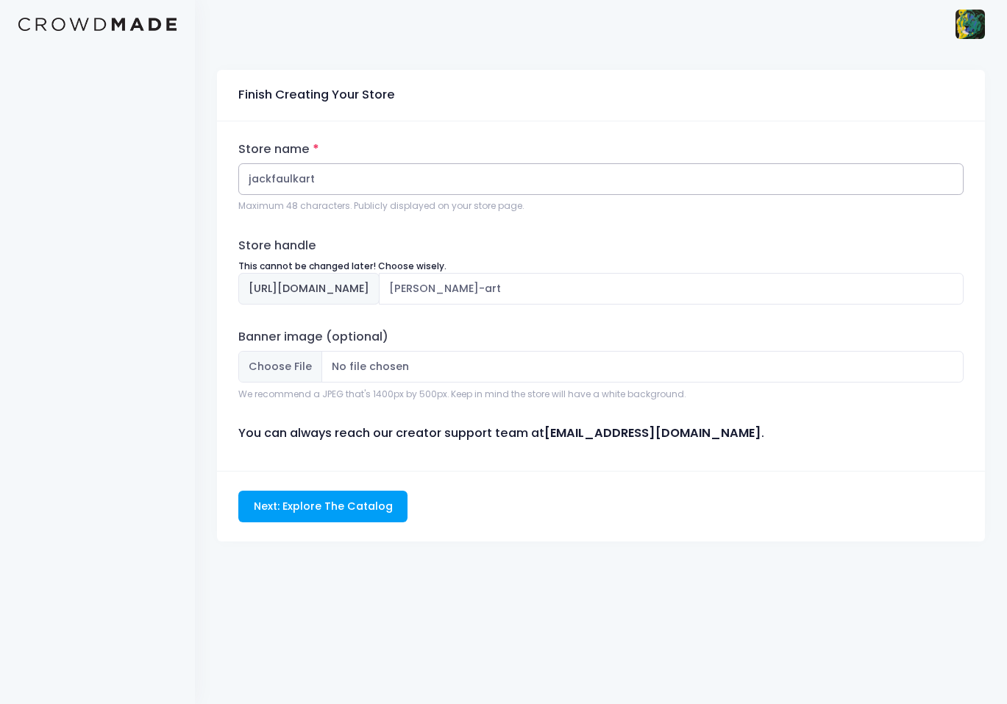
type input "jackfaulkart"
click at [110, 207] on div at bounding box center [97, 352] width 195 height 704
click at [367, 186] on input "jackfaulkart" at bounding box center [600, 179] width 725 height 32
click at [238, 491] on input "Next: Explore The Catalog" at bounding box center [322, 507] width 169 height 32
click at [420, 228] on div "Store name jackfaulkart Maximum 48 characters. Publicly displayed on your store…" at bounding box center [601, 295] width 768 height 349
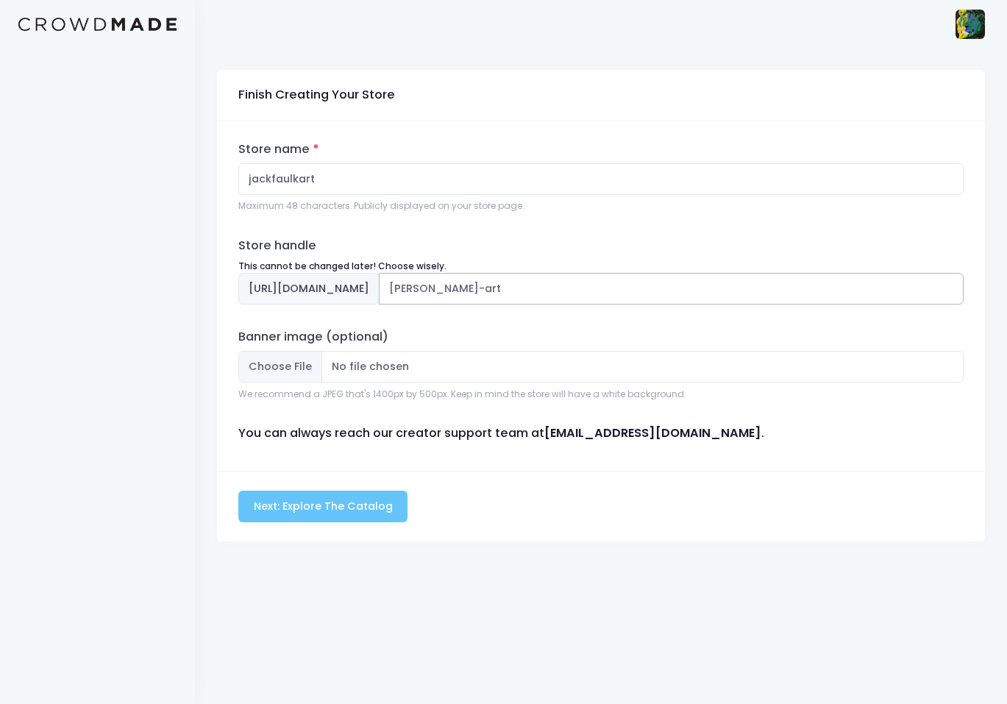
click at [532, 289] on input "jack-faulk-art" at bounding box center [671, 289] width 585 height 32
click at [530, 289] on input "jack-faulk-art" at bounding box center [671, 289] width 585 height 32
type input "jack-faulkart"
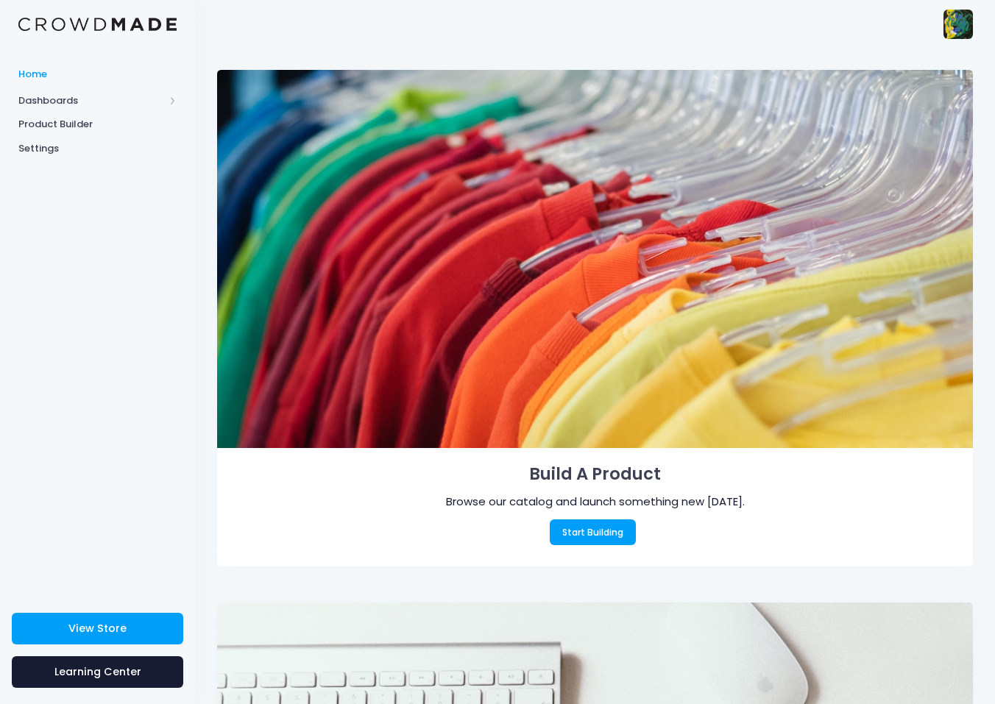
click at [959, 30] on img at bounding box center [957, 24] width 29 height 29
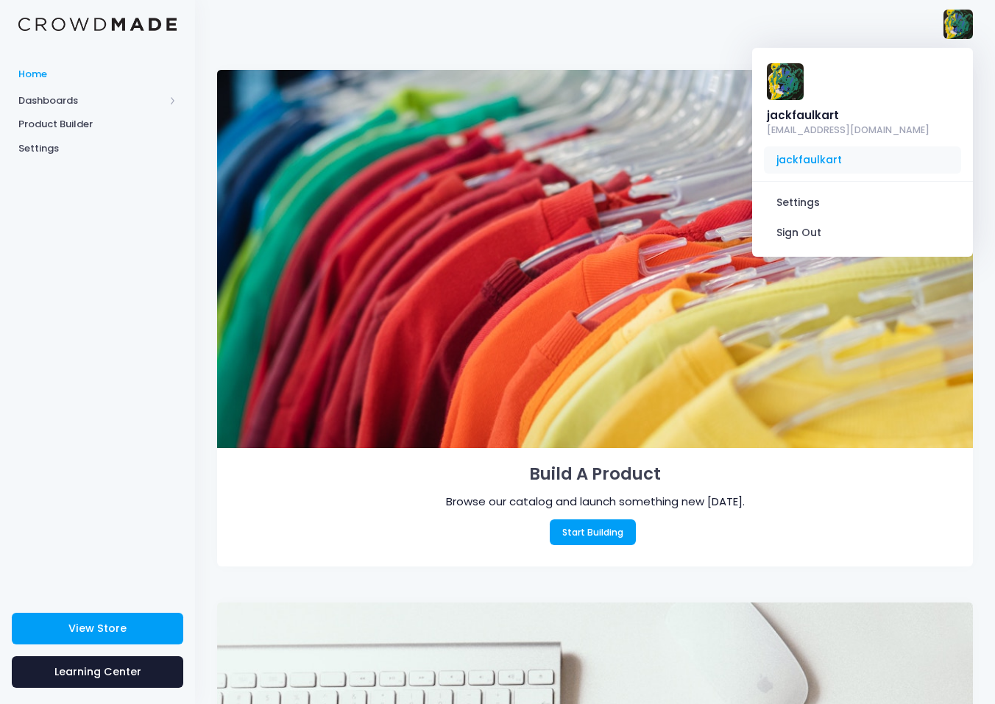
click at [817, 146] on span "jackfaulkart" at bounding box center [862, 160] width 197 height 28
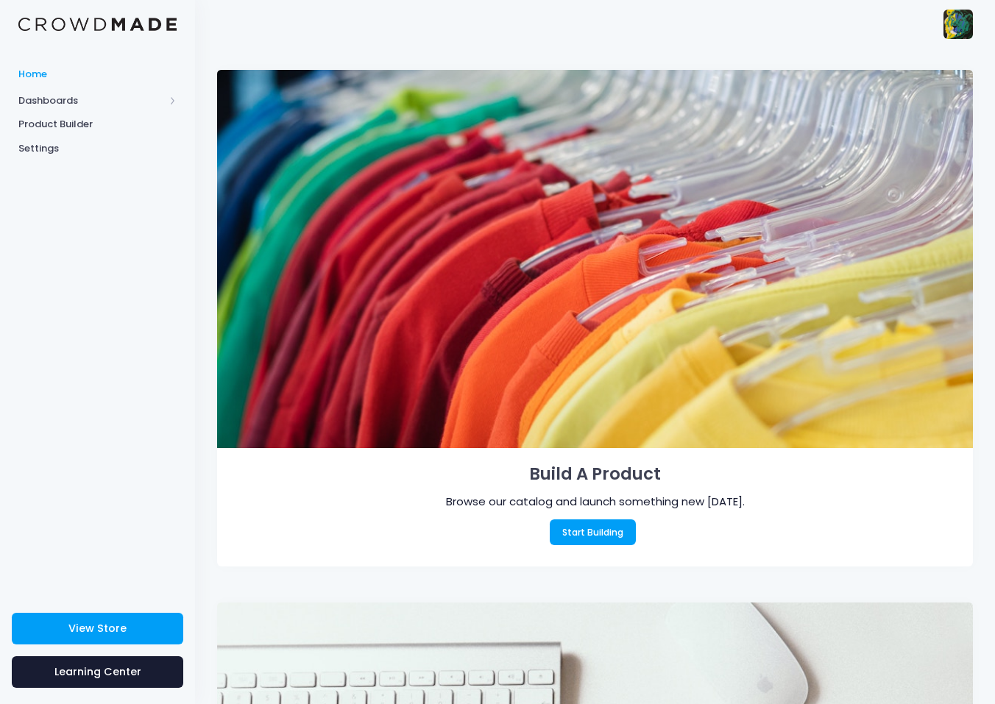
click at [949, 18] on img at bounding box center [957, 24] width 29 height 29
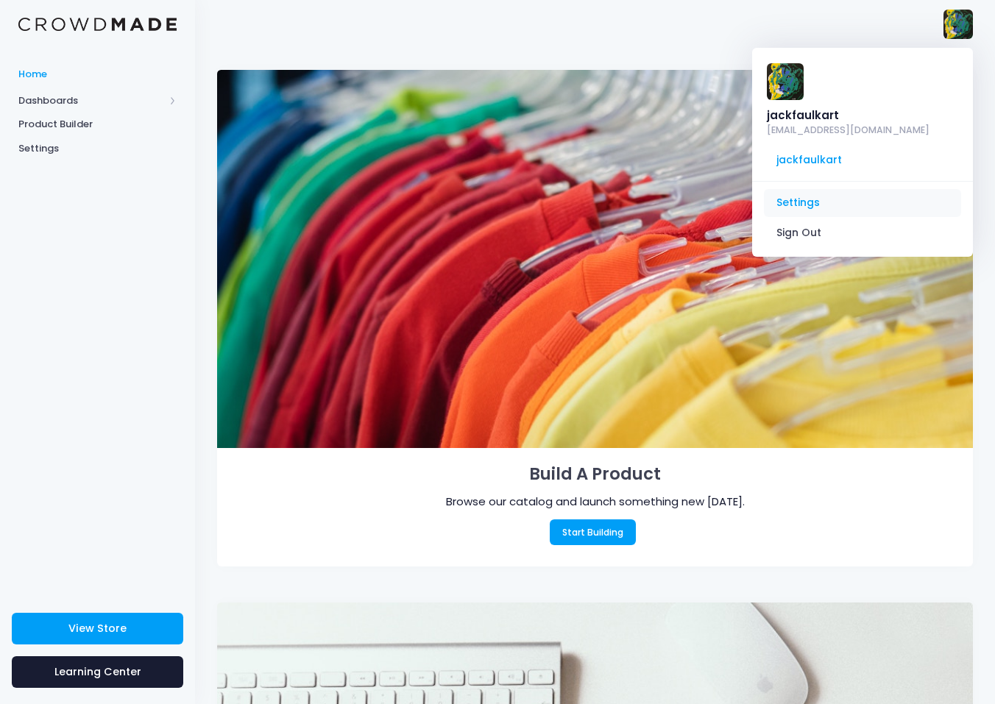
click at [803, 189] on link "Settings" at bounding box center [862, 203] width 197 height 28
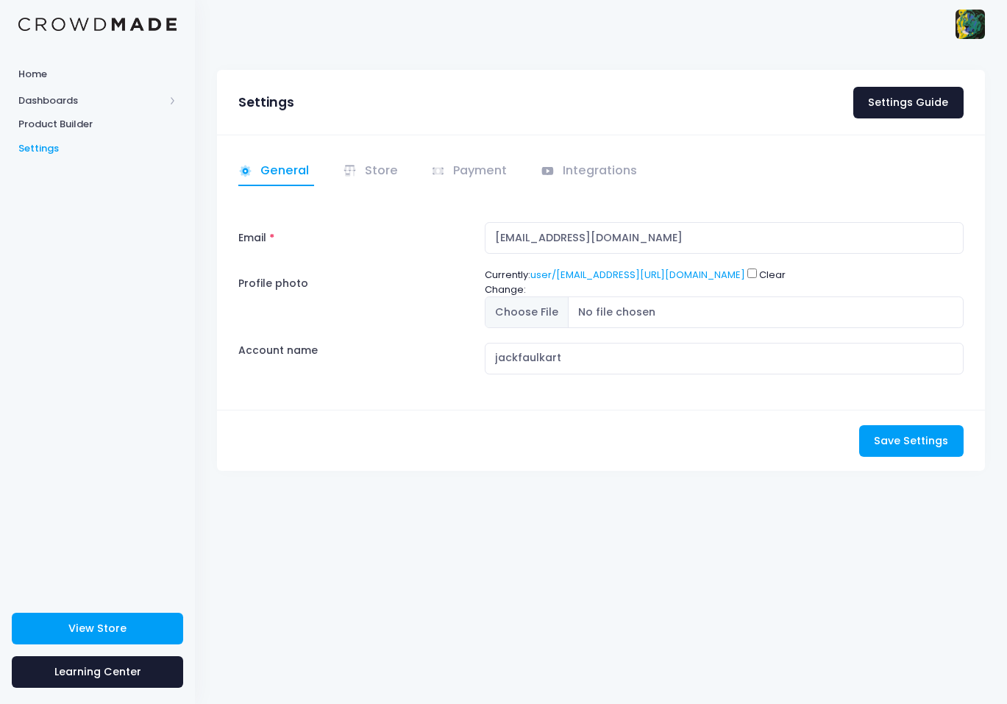
click at [328, 166] on ul "General Store" at bounding box center [600, 171] width 725 height 29
click at [363, 168] on link "Store" at bounding box center [373, 171] width 60 height 29
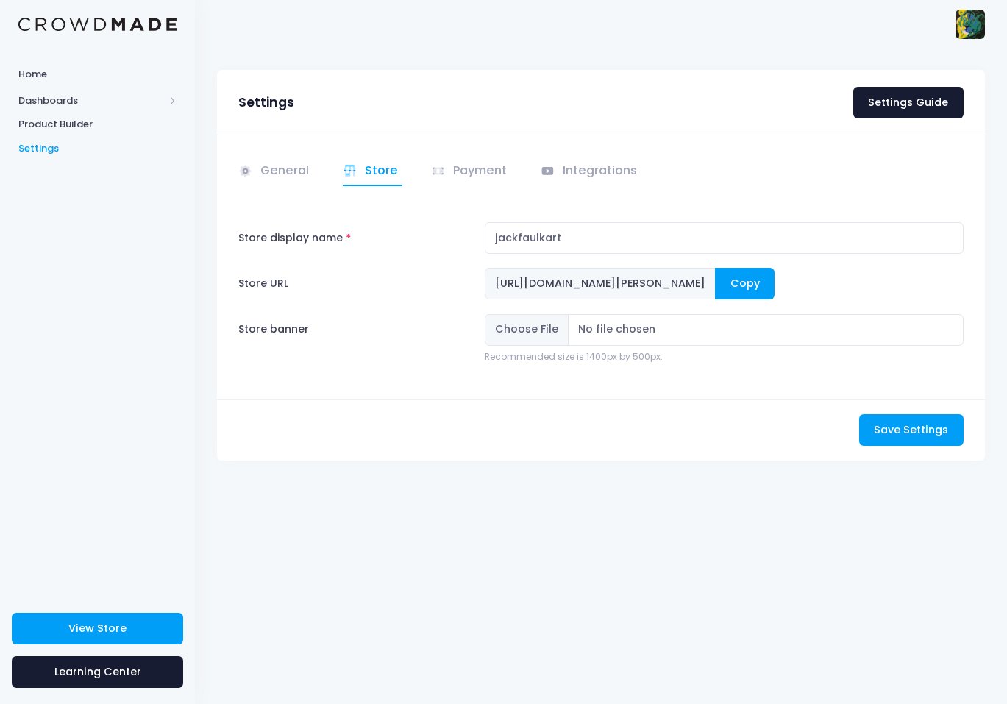
click at [775, 281] on button "Copy" at bounding box center [745, 284] width 60 height 32
